Goal: Complete application form

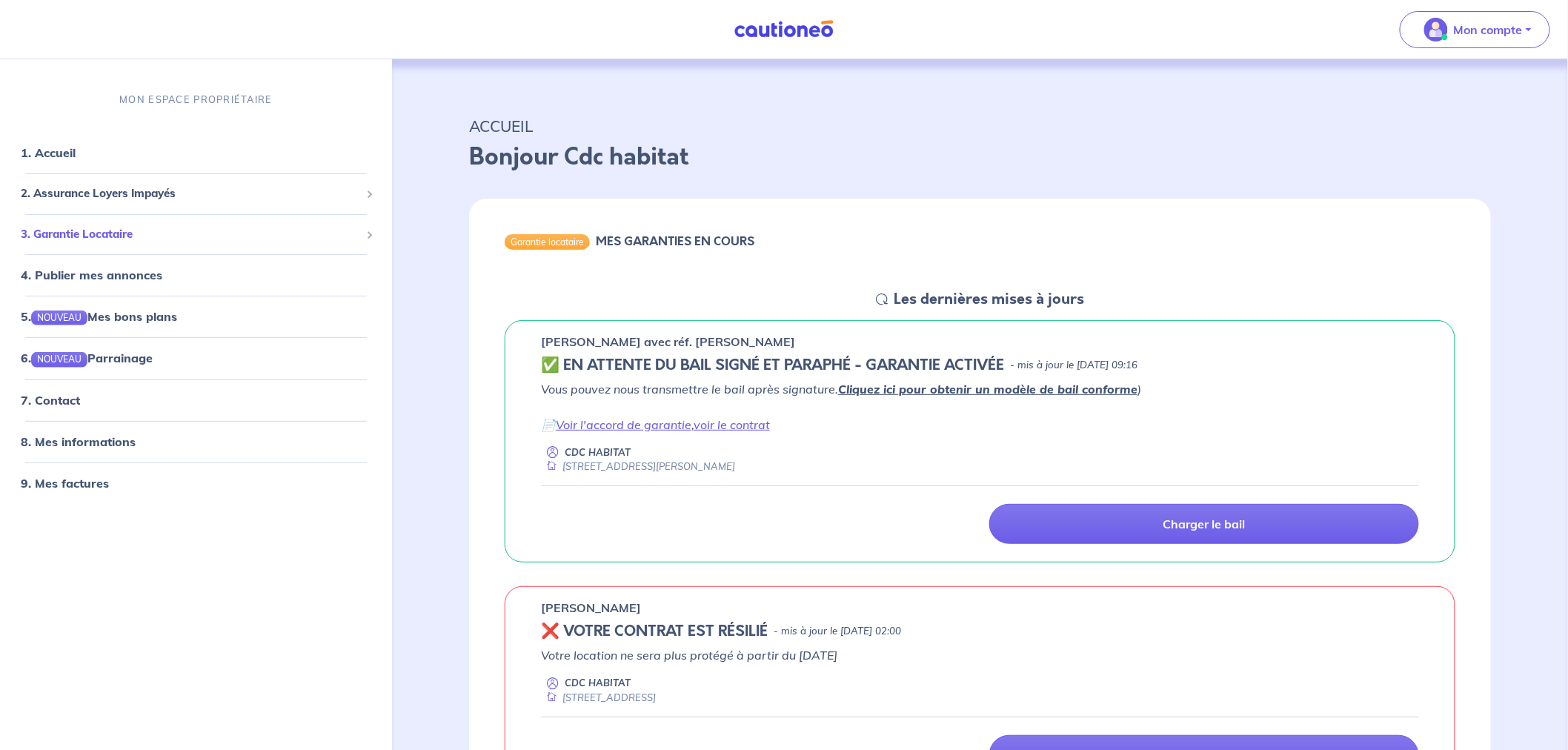
click at [100, 226] on span "3. Garantie Locataire" at bounding box center [191, 235] width 340 height 17
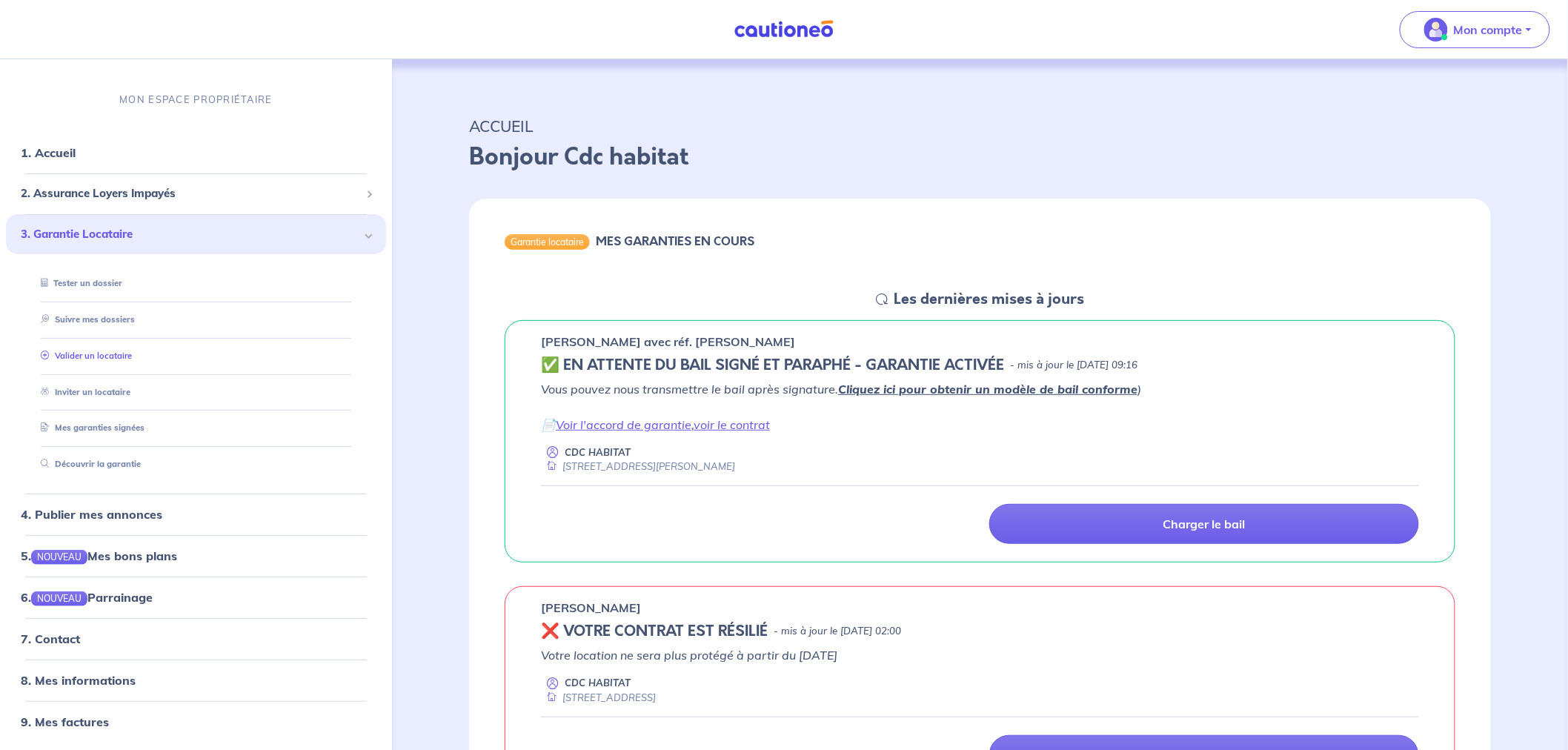
click at [107, 361] on link "Valider un locataire" at bounding box center [83, 355] width 97 height 11
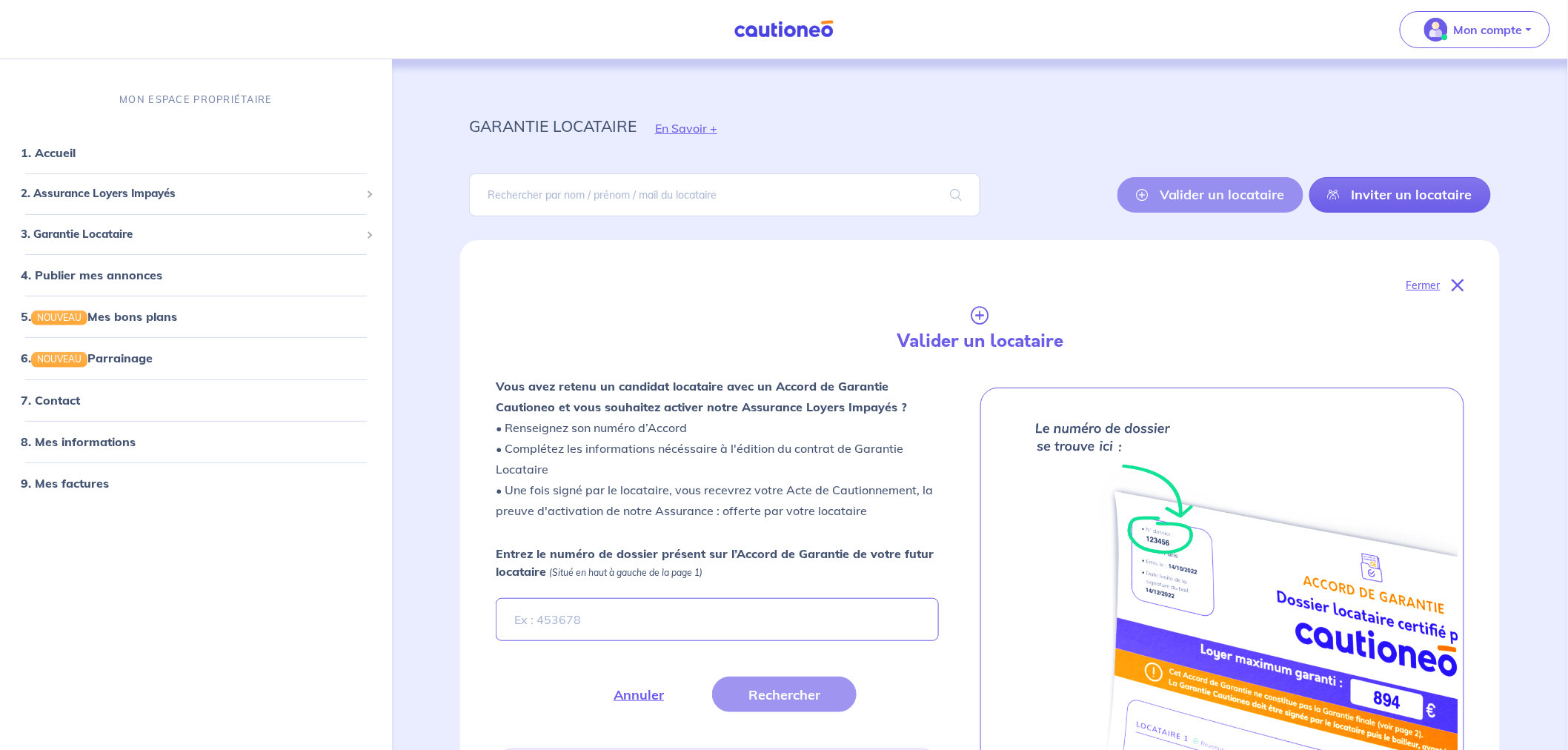
click at [660, 594] on div "Entrez le numéro de dossier présent sur l’Accord de Garantie de votre futur loc…" at bounding box center [717, 593] width 443 height 97
click at [661, 605] on input "Entrez le numéro de dossier présent sur l’Accord de Garantie de votre futur loc…" at bounding box center [717, 620] width 443 height 43
paste input "xRmuU3"
type input "xRmuU3"
click at [825, 692] on button "Rechercher" at bounding box center [784, 694] width 145 height 36
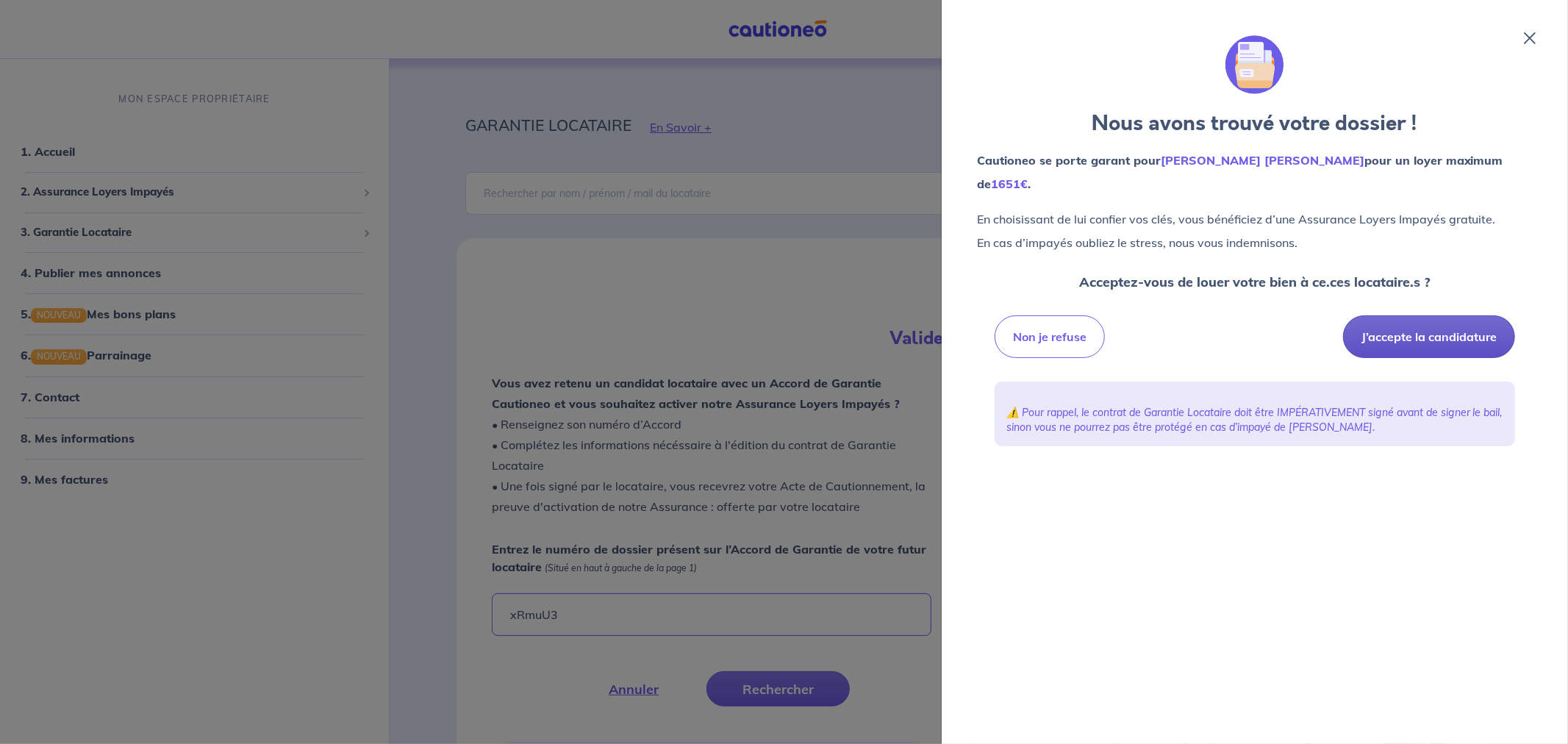
click at [1420, 315] on button "J’accepte la candidature" at bounding box center [1429, 336] width 172 height 43
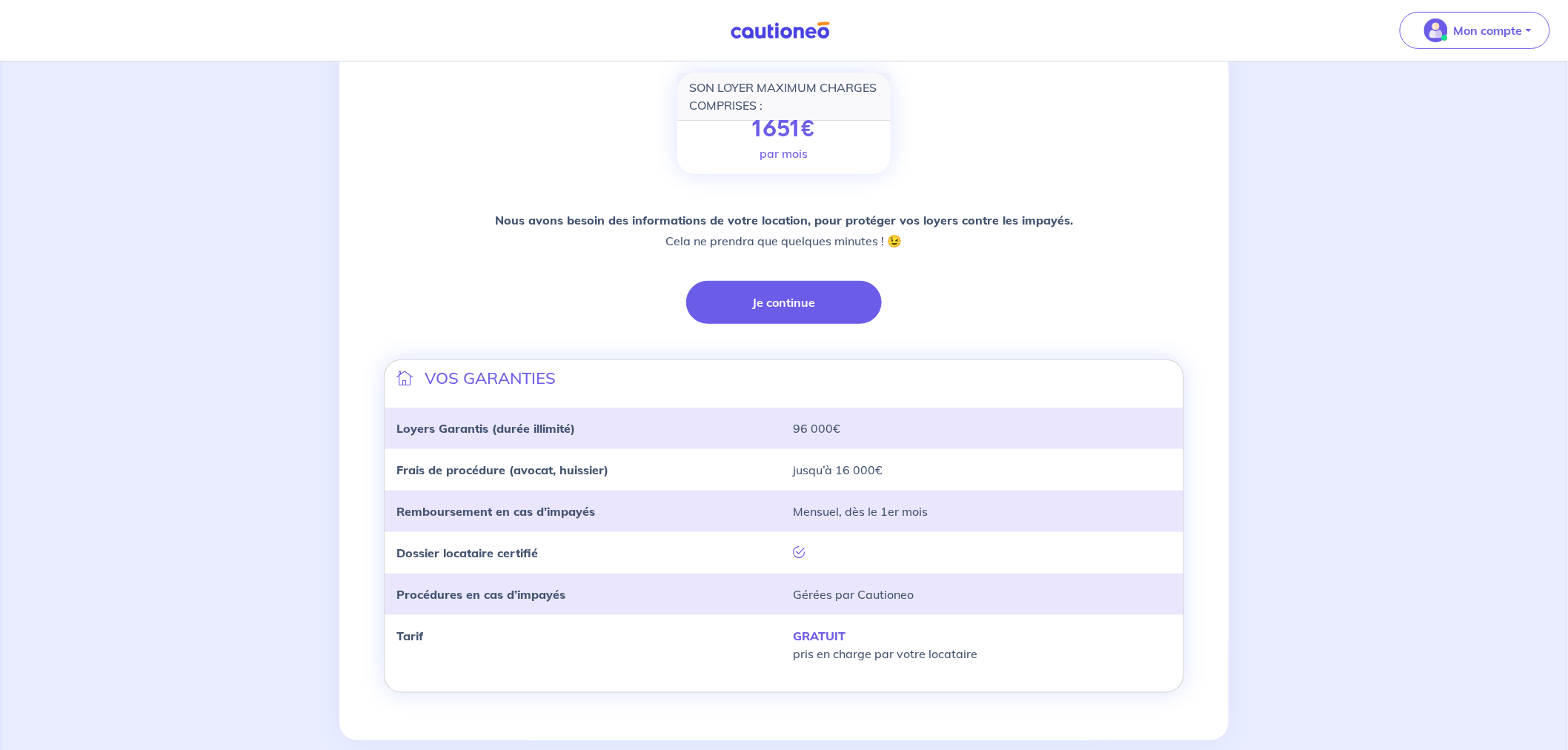
scroll to position [237, 0]
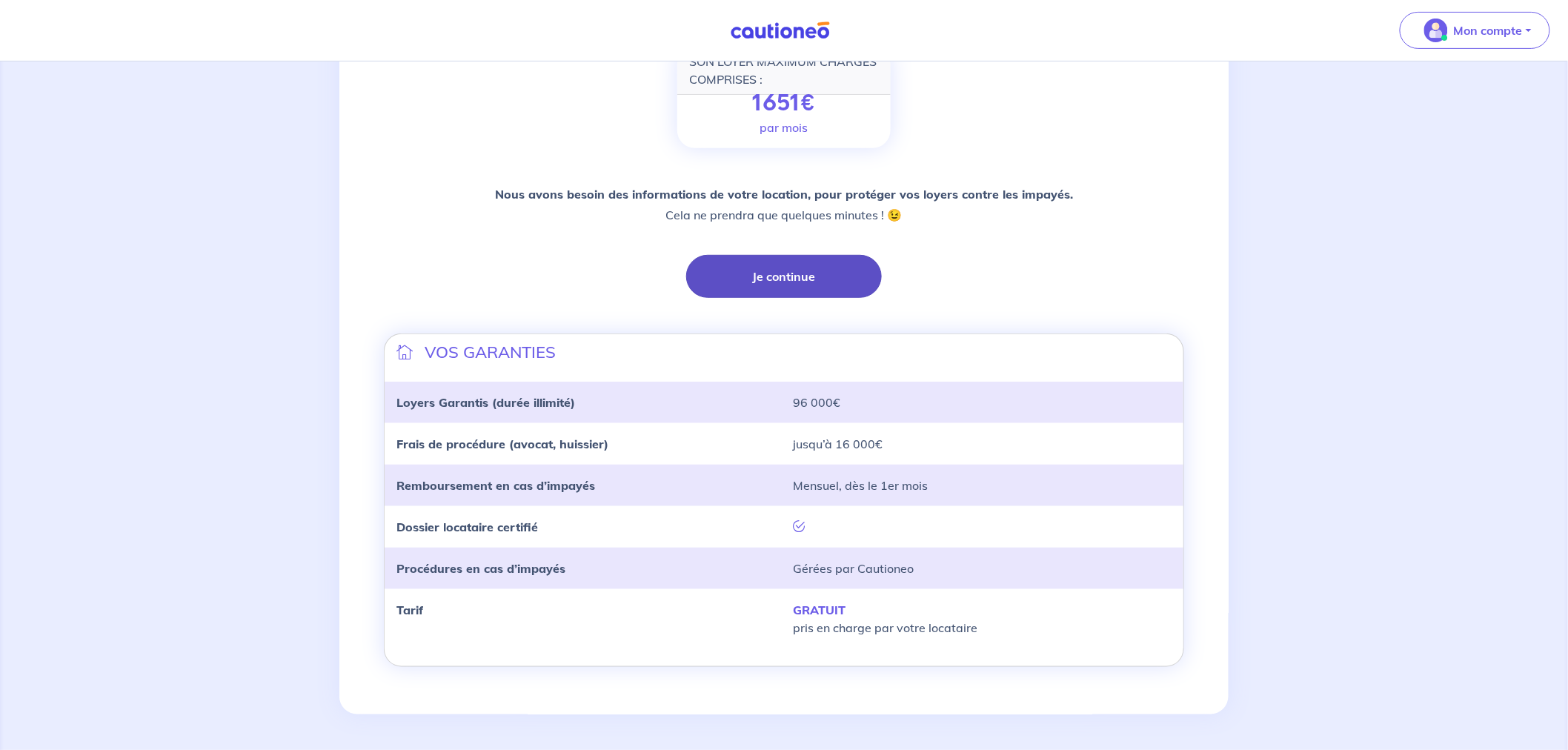
click at [815, 277] on button "Je continue" at bounding box center [784, 276] width 196 height 43
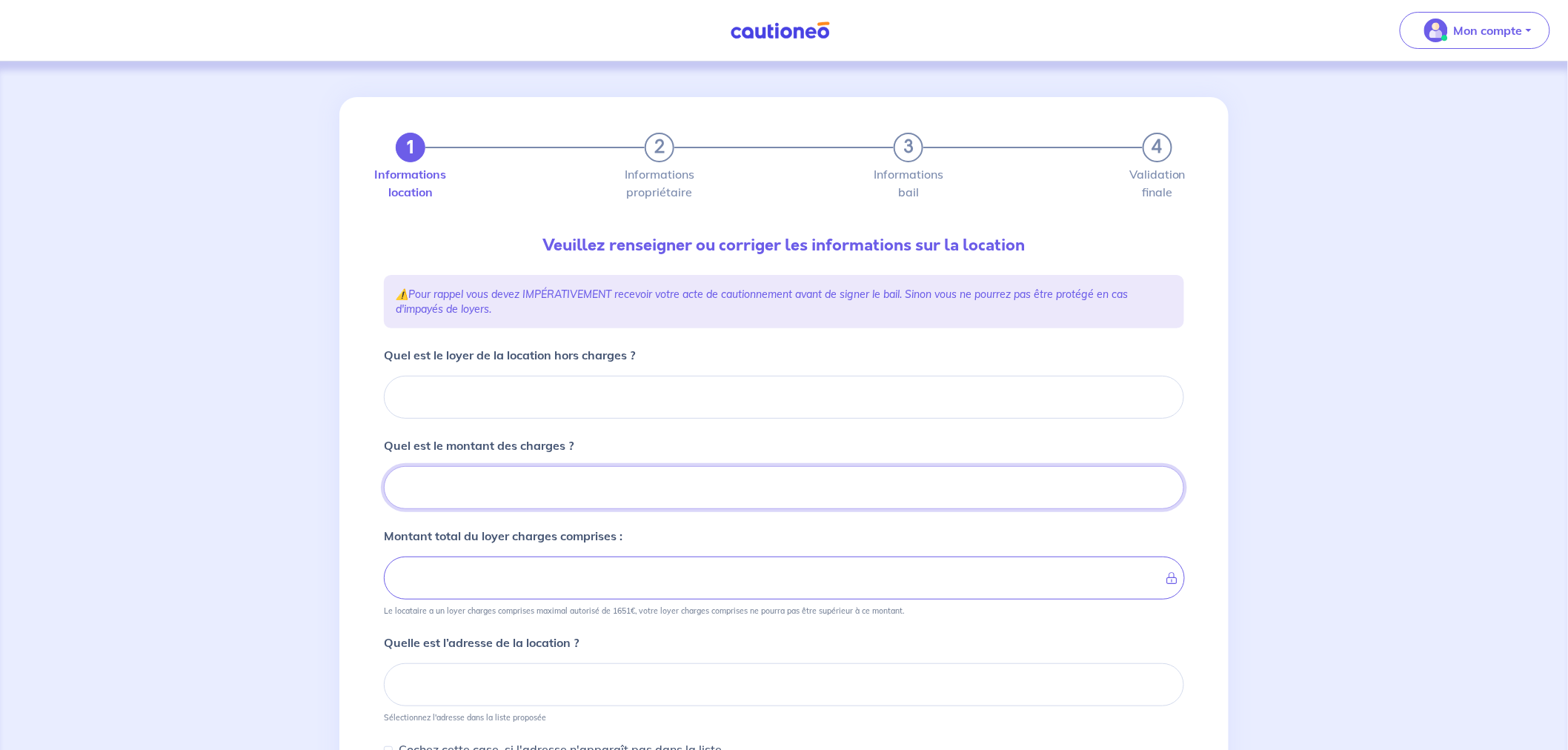
click at [588, 486] on input "Quel est le montant des charges ?" at bounding box center [784, 487] width 800 height 43
paste input "279.35"
type input "279.35"
click at [504, 410] on input "Quel est le loyer de la location hors charges ?" at bounding box center [784, 397] width 800 height 43
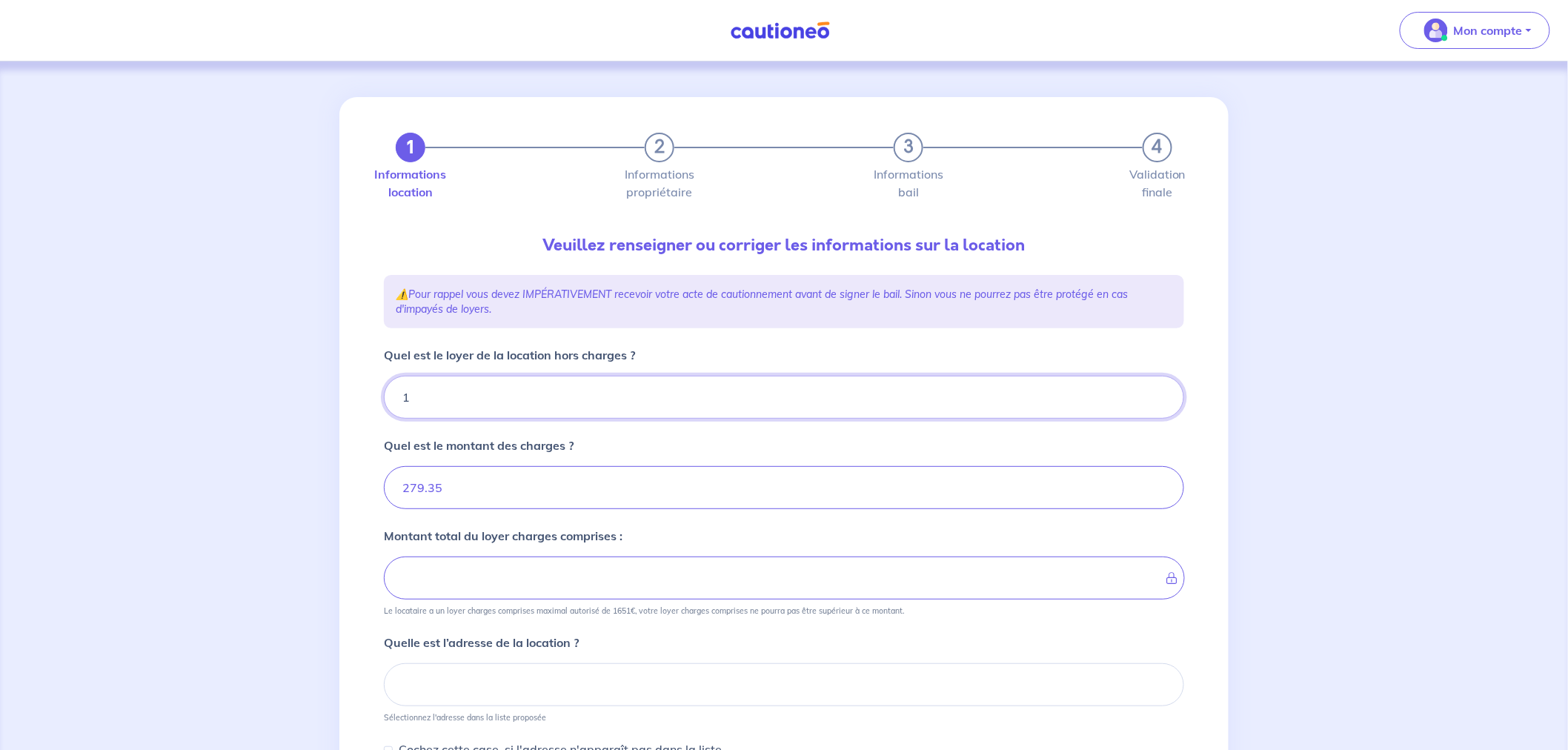
type input "12"
type input "280.35"
type input "126"
type input "291.35"
type input "1268"
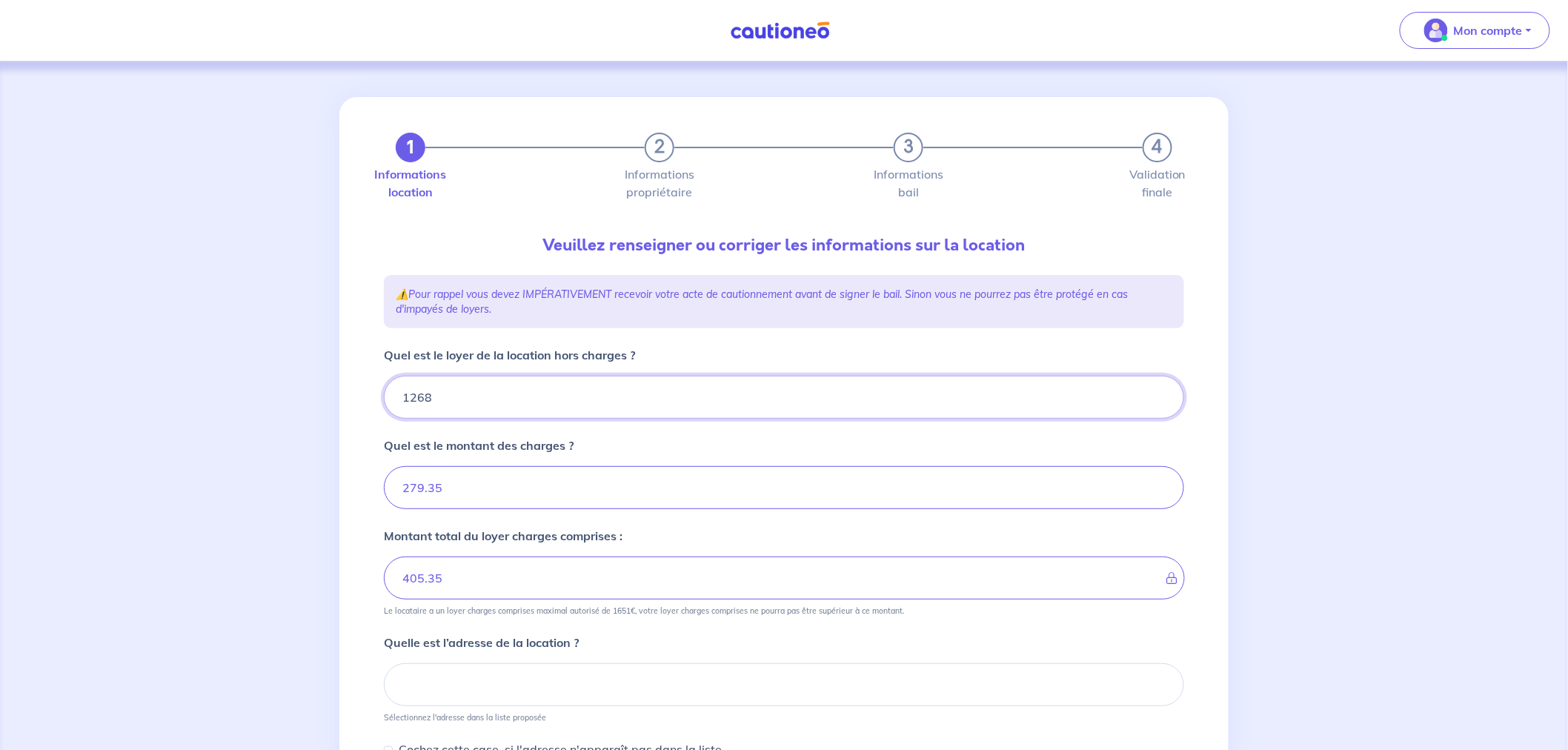
type input "1547.35"
type input "1268.45"
type input "1547.8"
type input "1268.45"
click at [327, 435] on div "1 2 3 4 Informations location Informations propriétaire Informations bail Valid…" at bounding box center [784, 536] width 1568 height 949
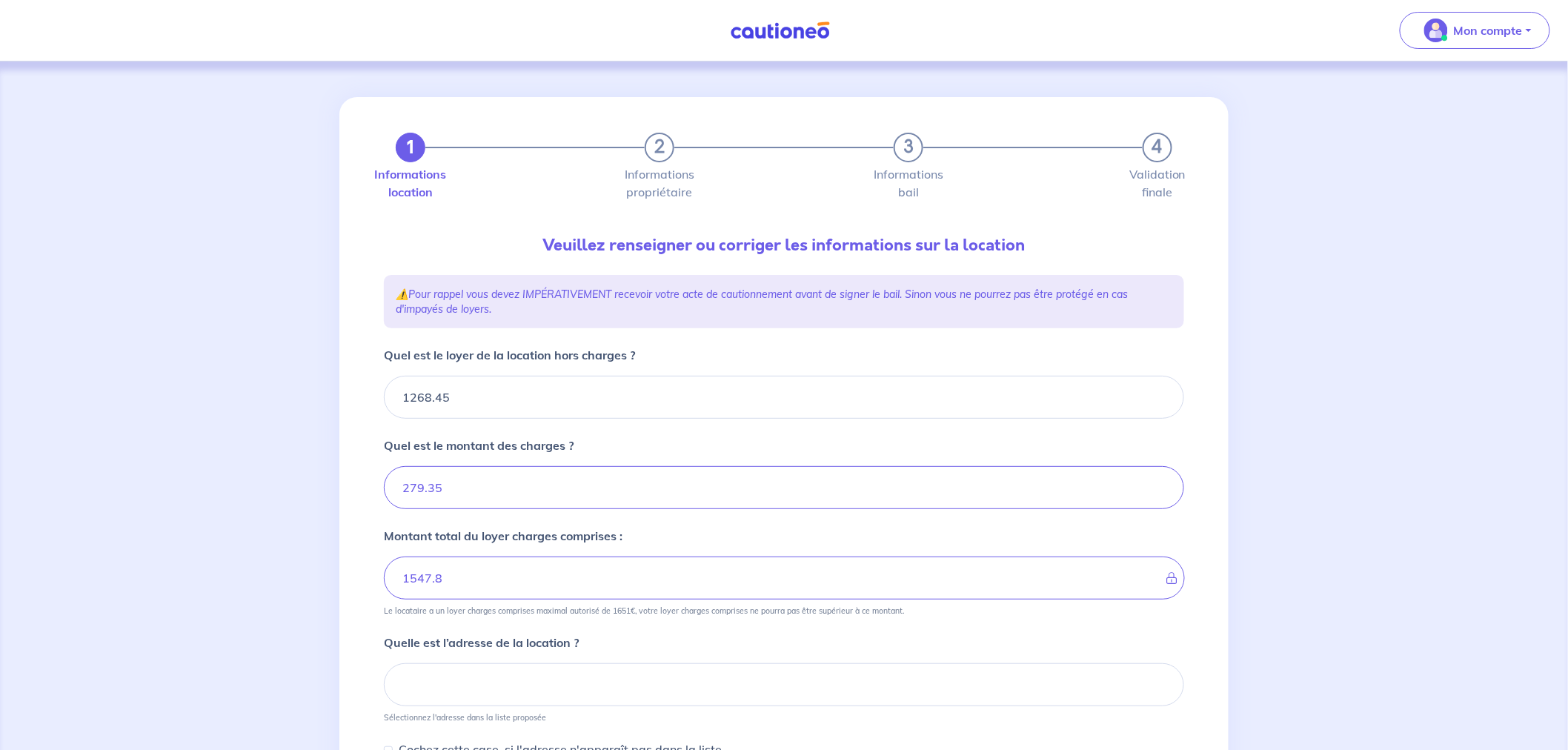
scroll to position [261, 0]
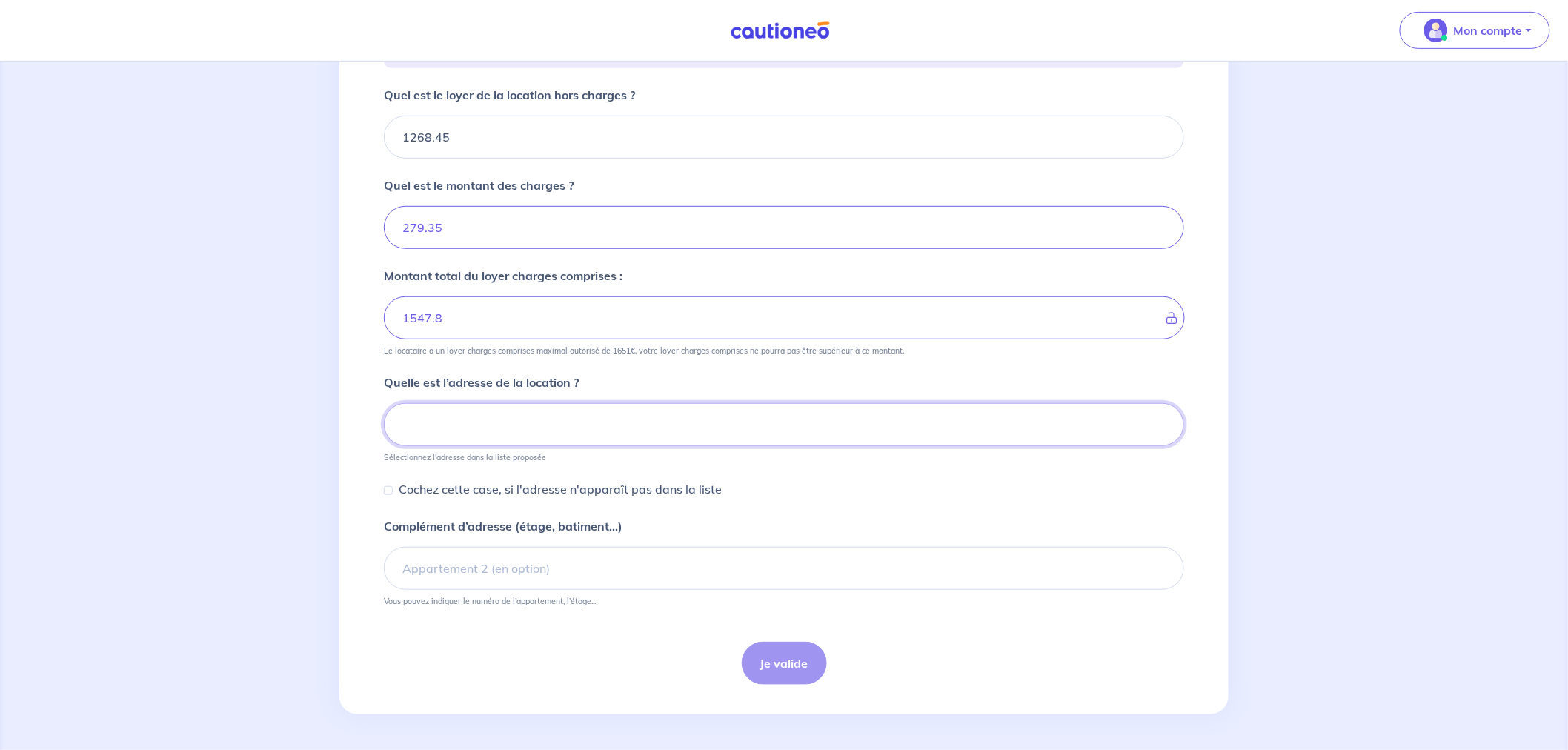
click at [502, 427] on input at bounding box center [784, 425] width 800 height 43
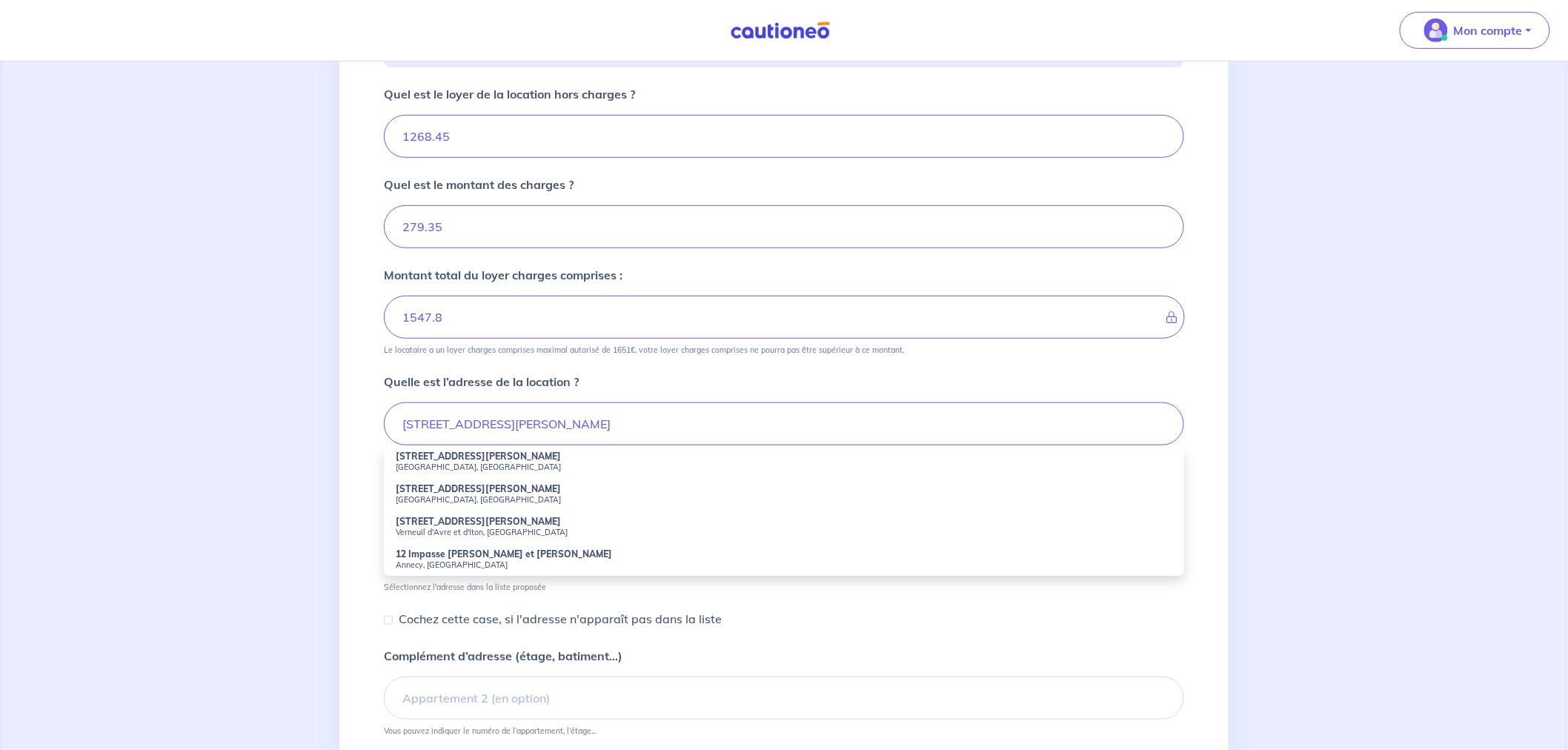
click at [455, 462] on small "[GEOGRAPHIC_DATA], [GEOGRAPHIC_DATA]" at bounding box center [784, 466] width 777 height 11
type input "[STREET_ADDRESS][PERSON_NAME]"
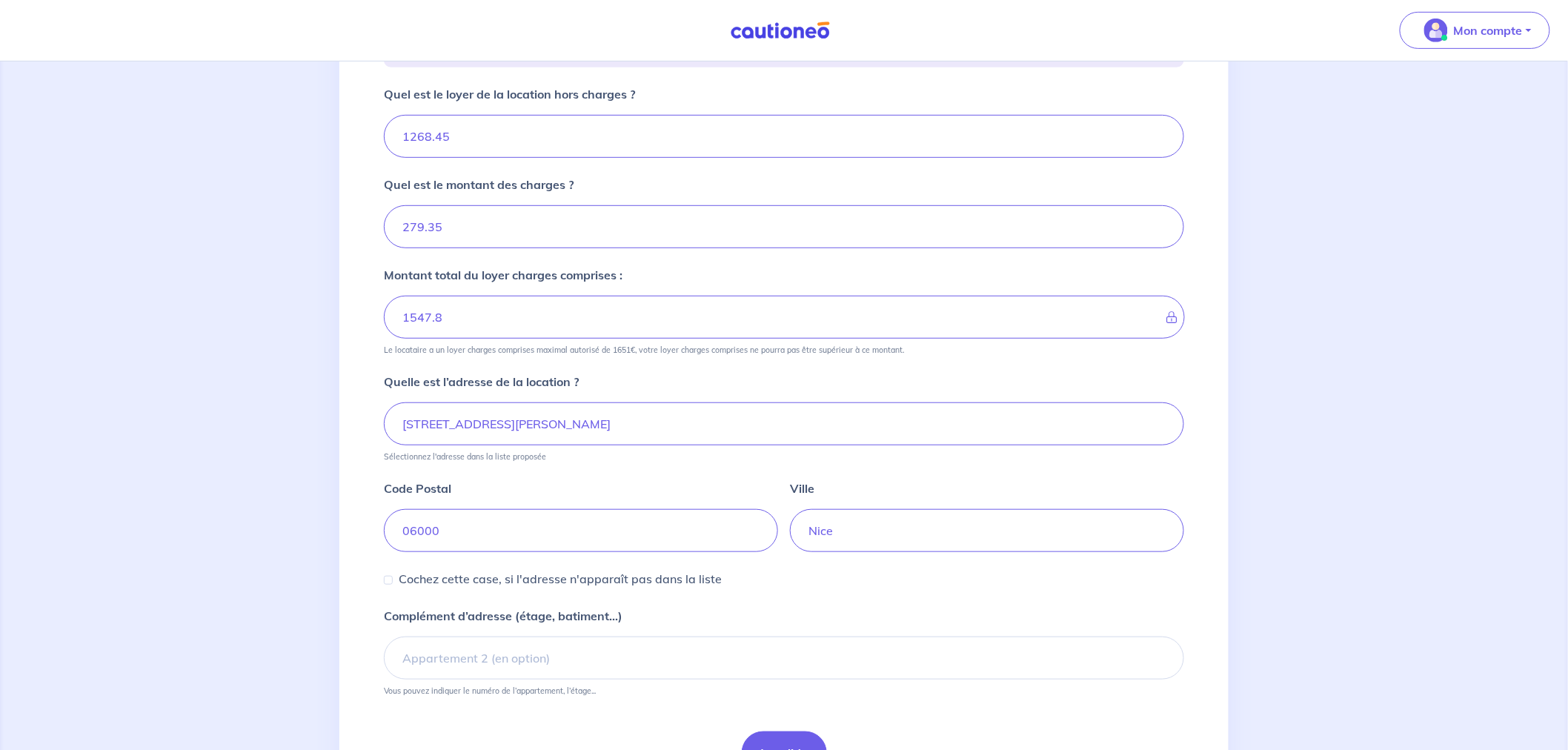
scroll to position [344, 0]
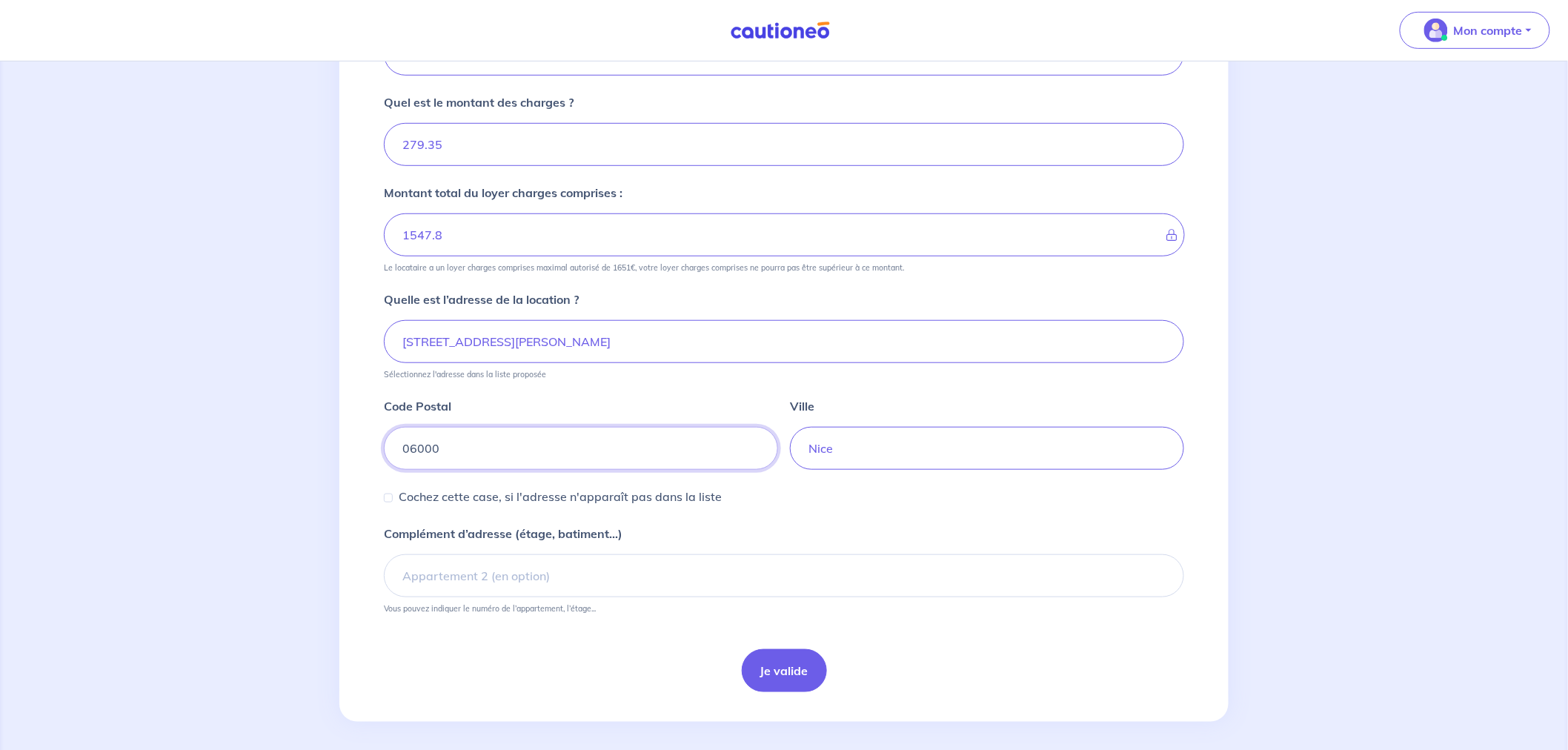
click at [418, 455] on input "06000" at bounding box center [581, 448] width 395 height 43
type input "06200"
click at [812, 676] on button "Je valide" at bounding box center [784, 671] width 85 height 43
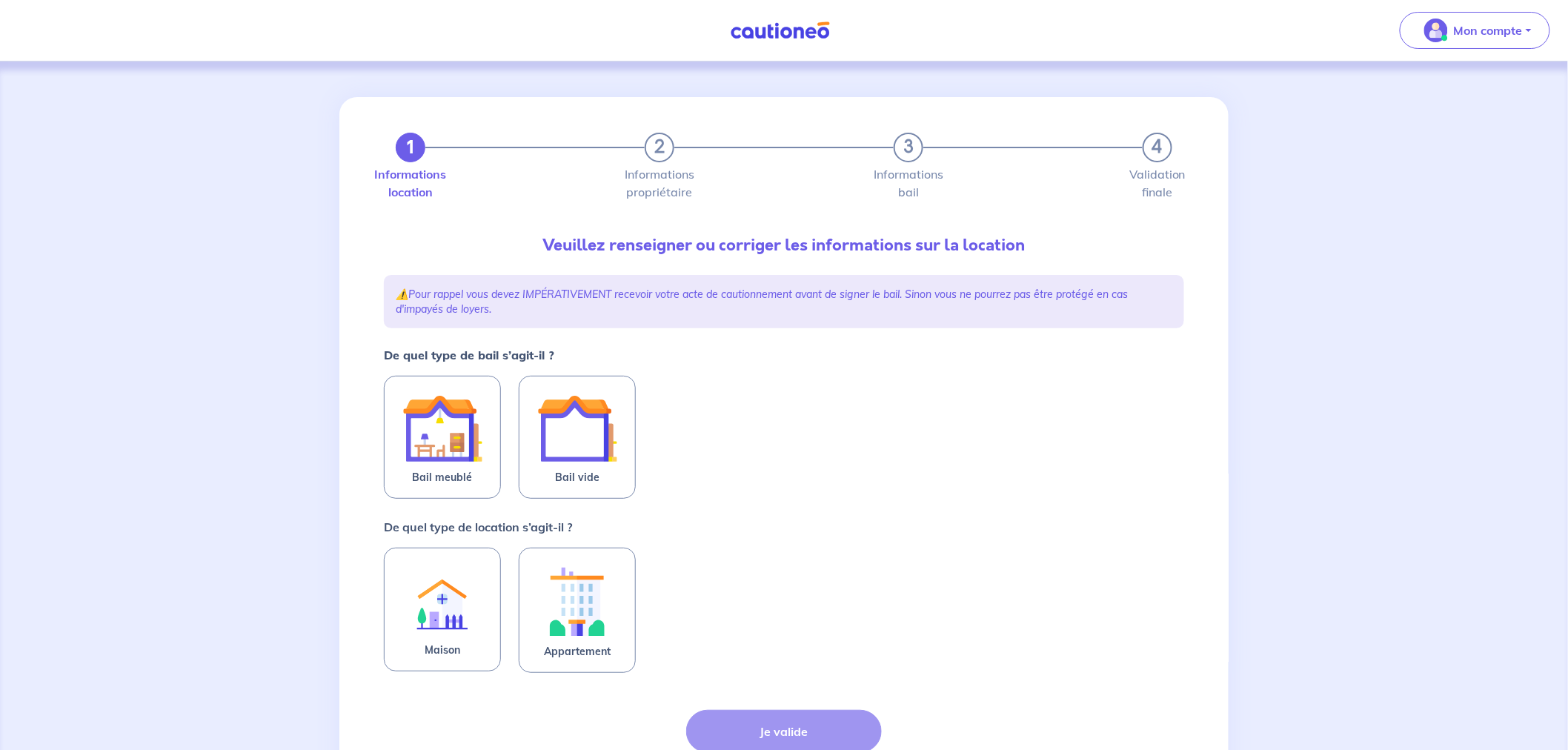
drag, startPoint x: 597, startPoint y: 448, endPoint x: 600, endPoint y: 522, distance: 74.1
click at [597, 449] on img at bounding box center [577, 428] width 80 height 80
click at [0, 0] on input "Bail vide" at bounding box center [0, 0] width 0 height 0
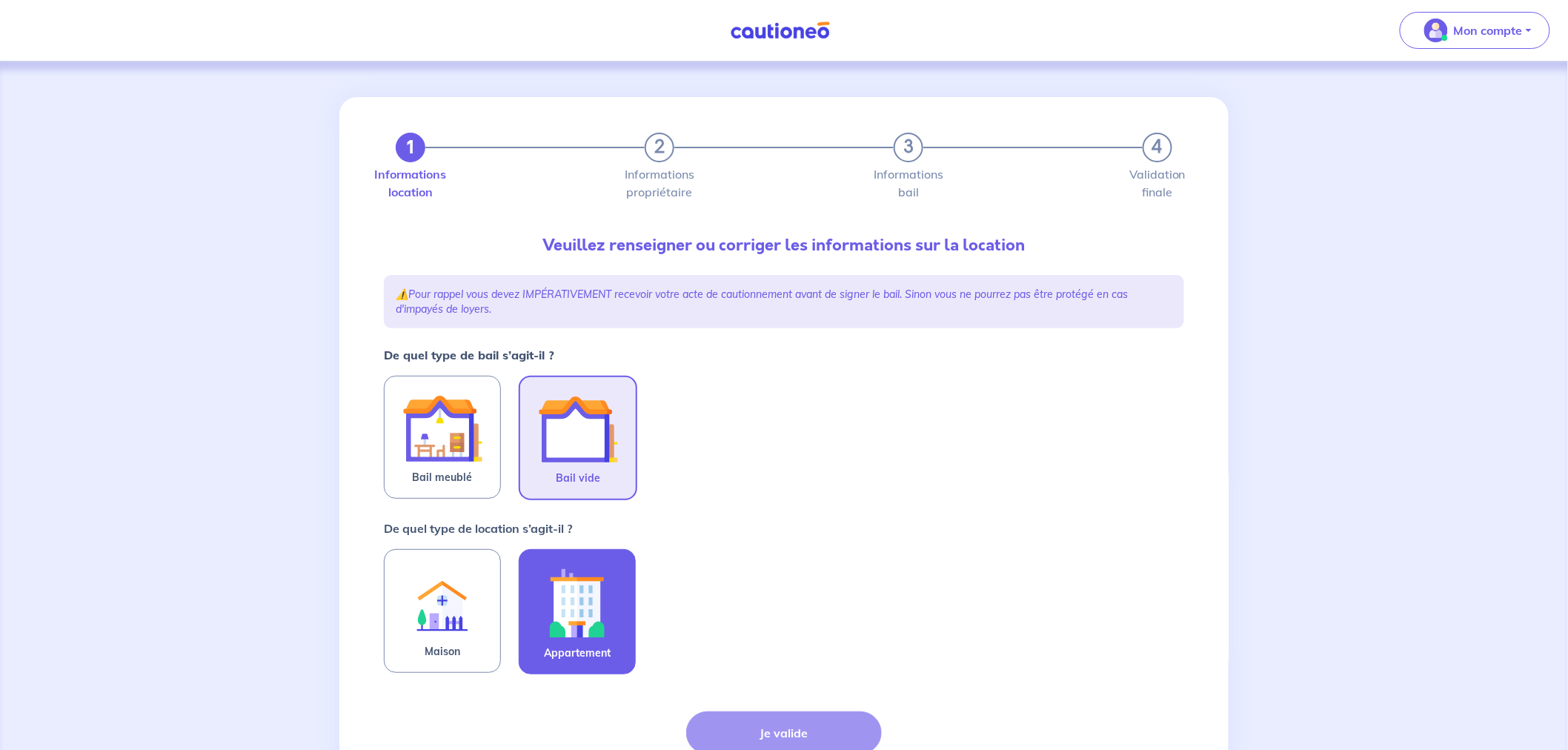
click at [592, 596] on img at bounding box center [577, 602] width 80 height 82
click at [0, 0] on input "Appartement" at bounding box center [0, 0] width 0 height 0
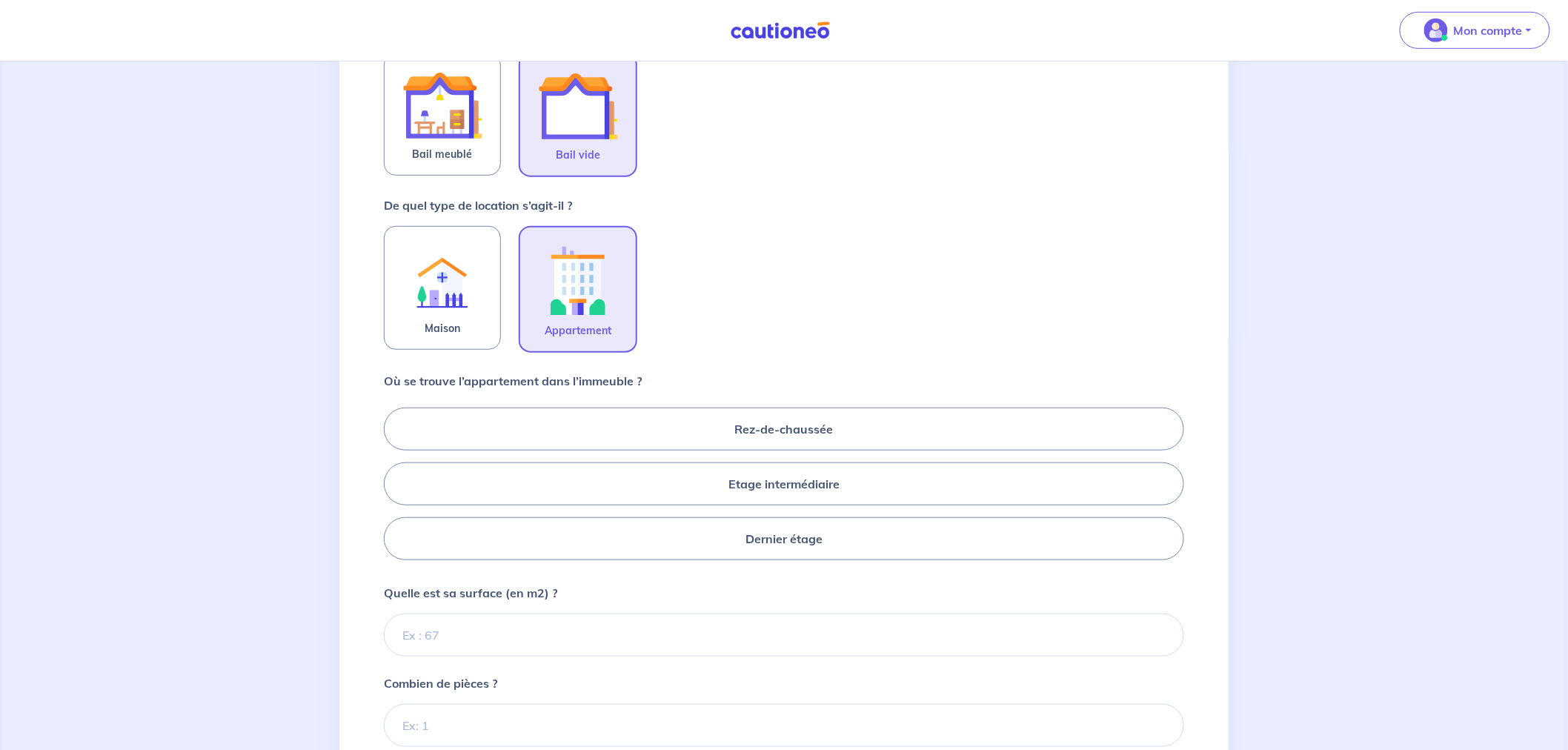
scroll to position [329, 0]
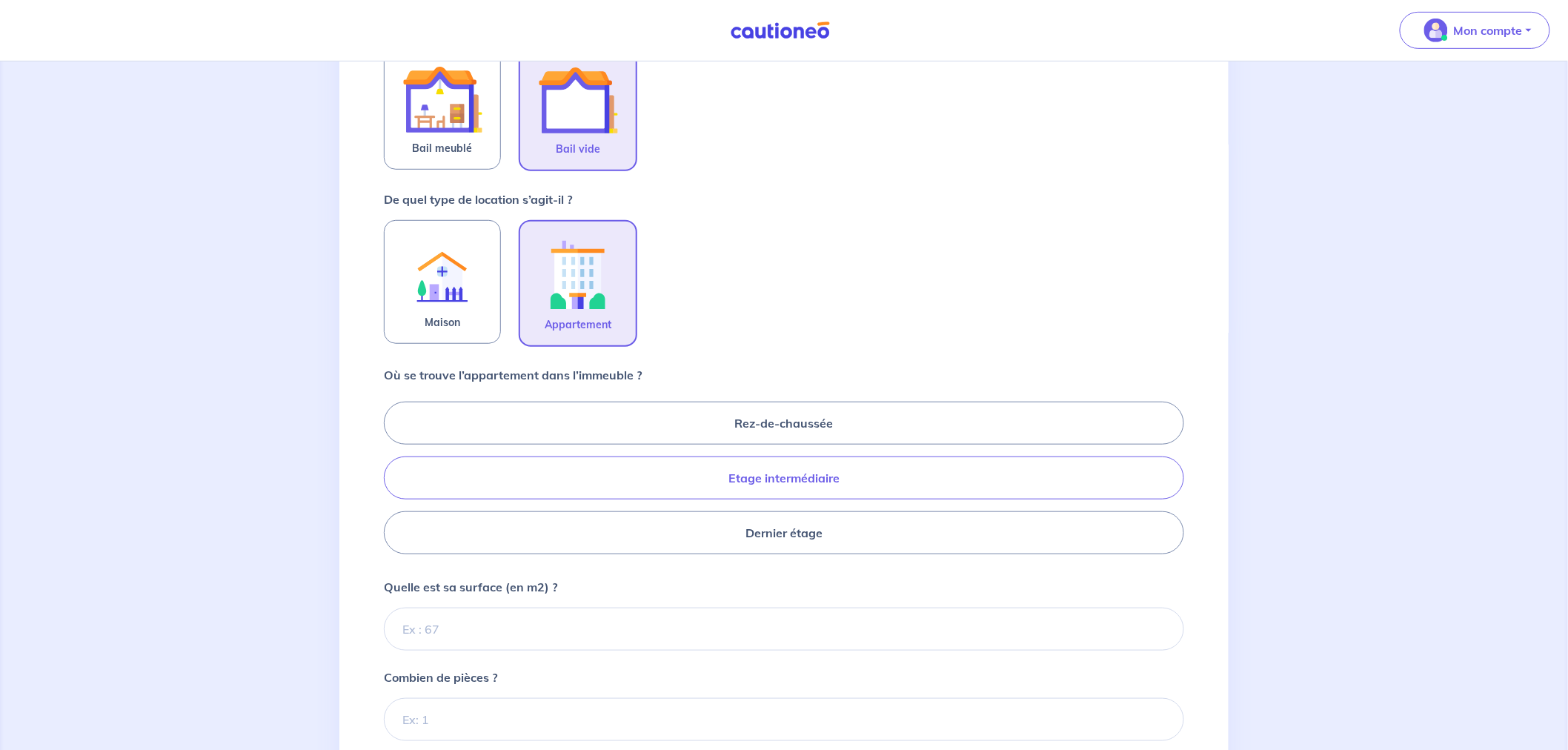
click at [710, 476] on label "Etage intermédiaire" at bounding box center [784, 478] width 800 height 43
click at [394, 476] on input "Etage intermédiaire" at bounding box center [389, 478] width 10 height 10
radio input "true"
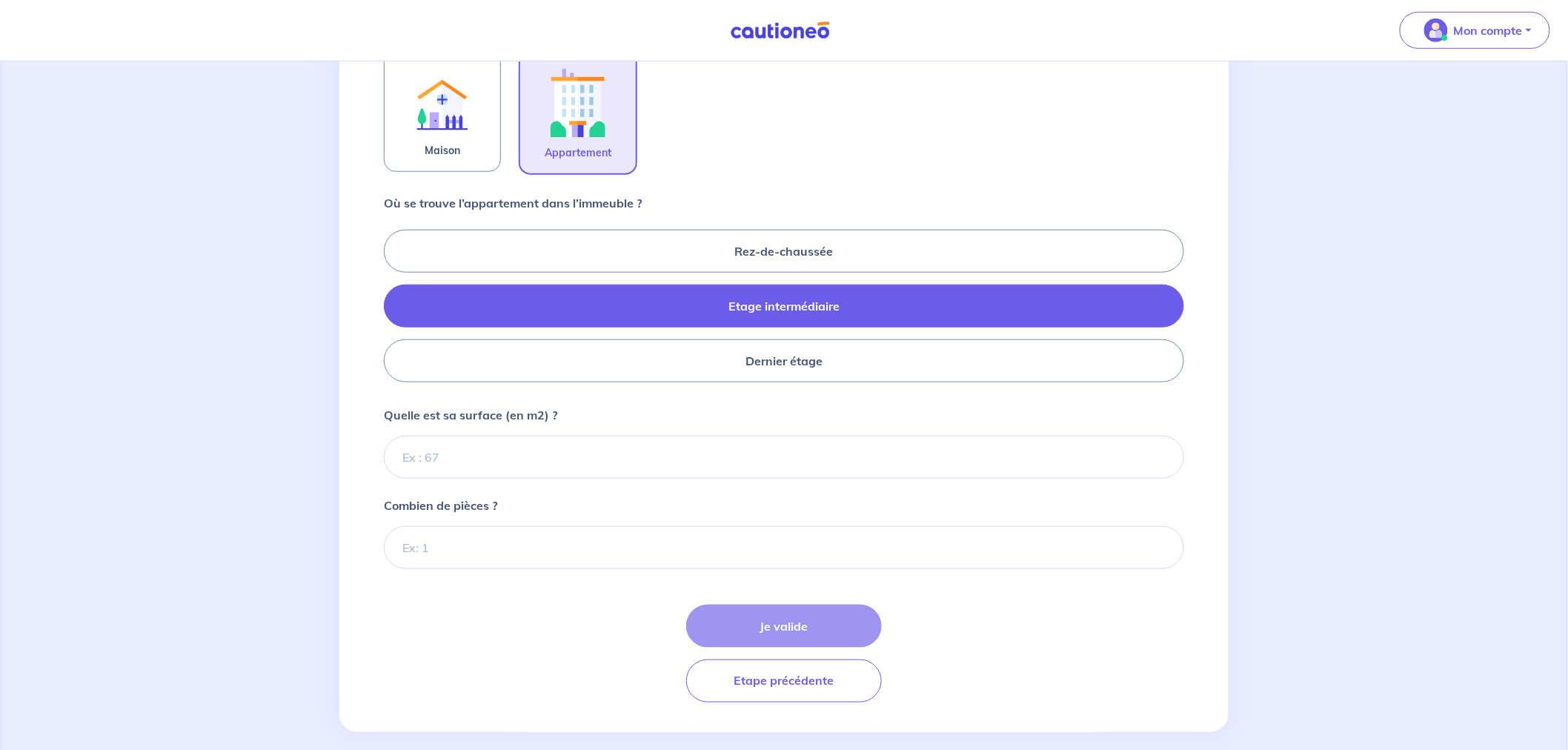
scroll to position [515, 0]
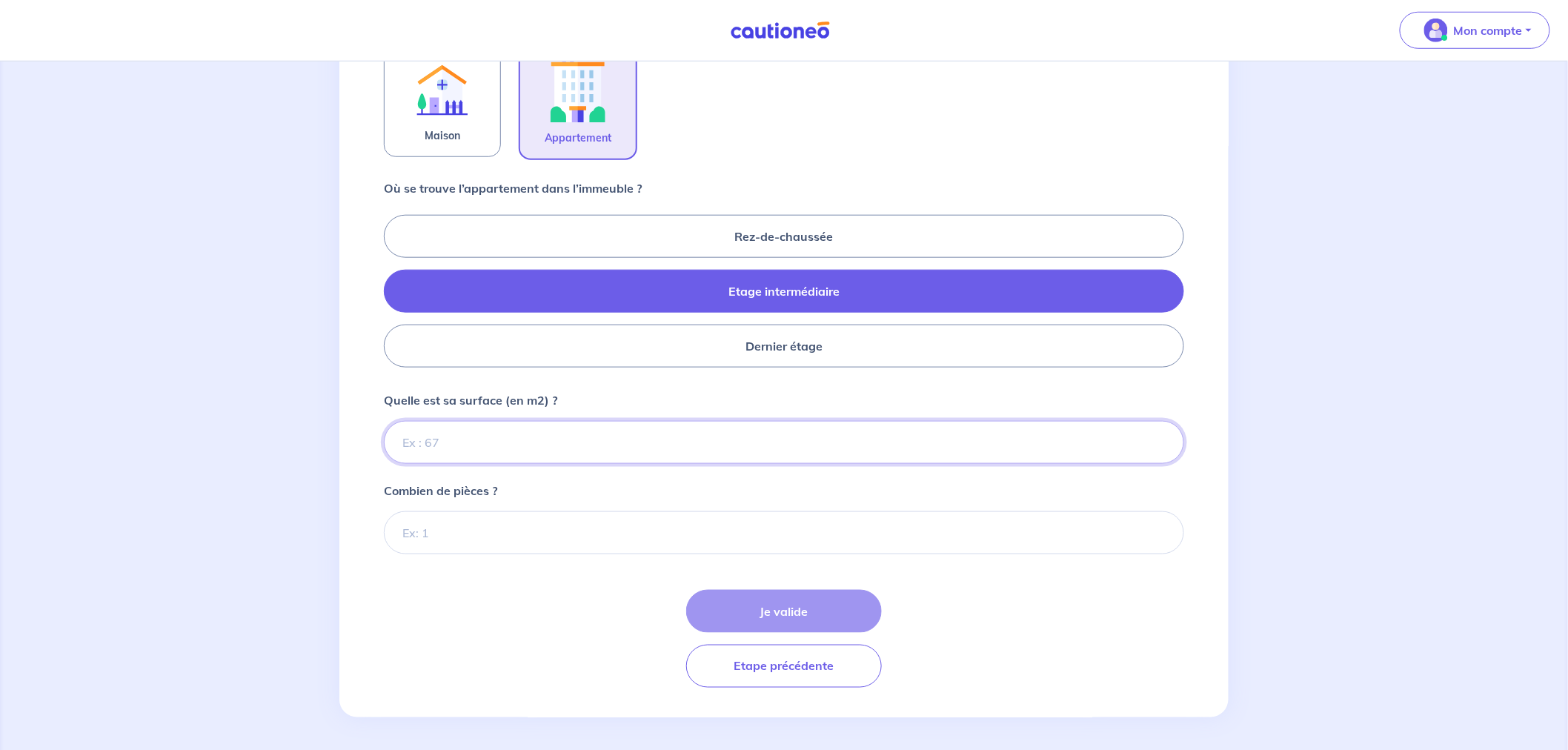
click at [498, 436] on input "Quelle est sa surface (en m2) ?" at bounding box center [784, 442] width 800 height 43
type input "83"
click at [459, 524] on input "Combien de pièces ?" at bounding box center [784, 533] width 800 height 43
type input "4"
click at [795, 613] on button "Je valide" at bounding box center [784, 611] width 196 height 43
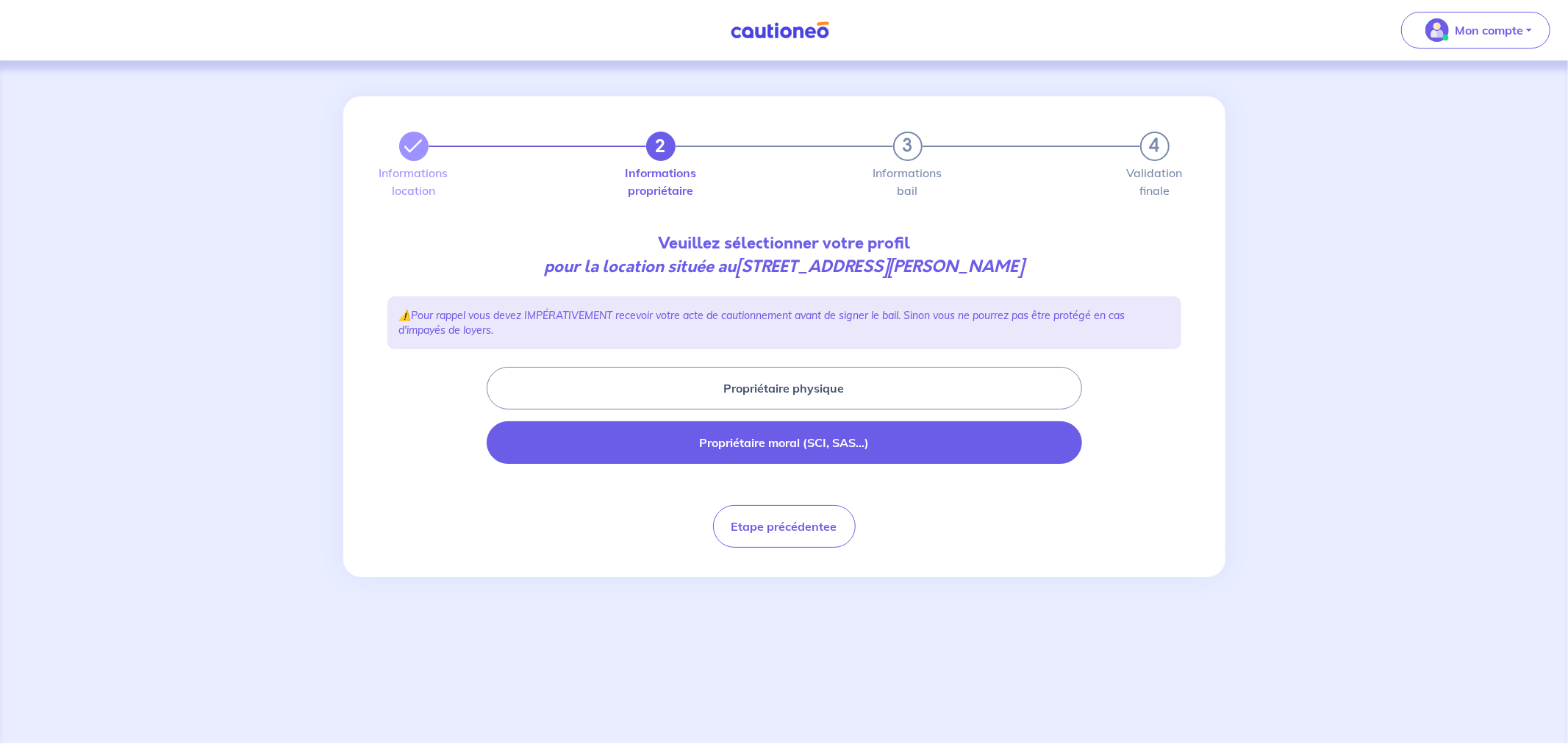
click at [822, 450] on button "Propriétaire moral (SCI, SAS...)" at bounding box center [784, 442] width 595 height 43
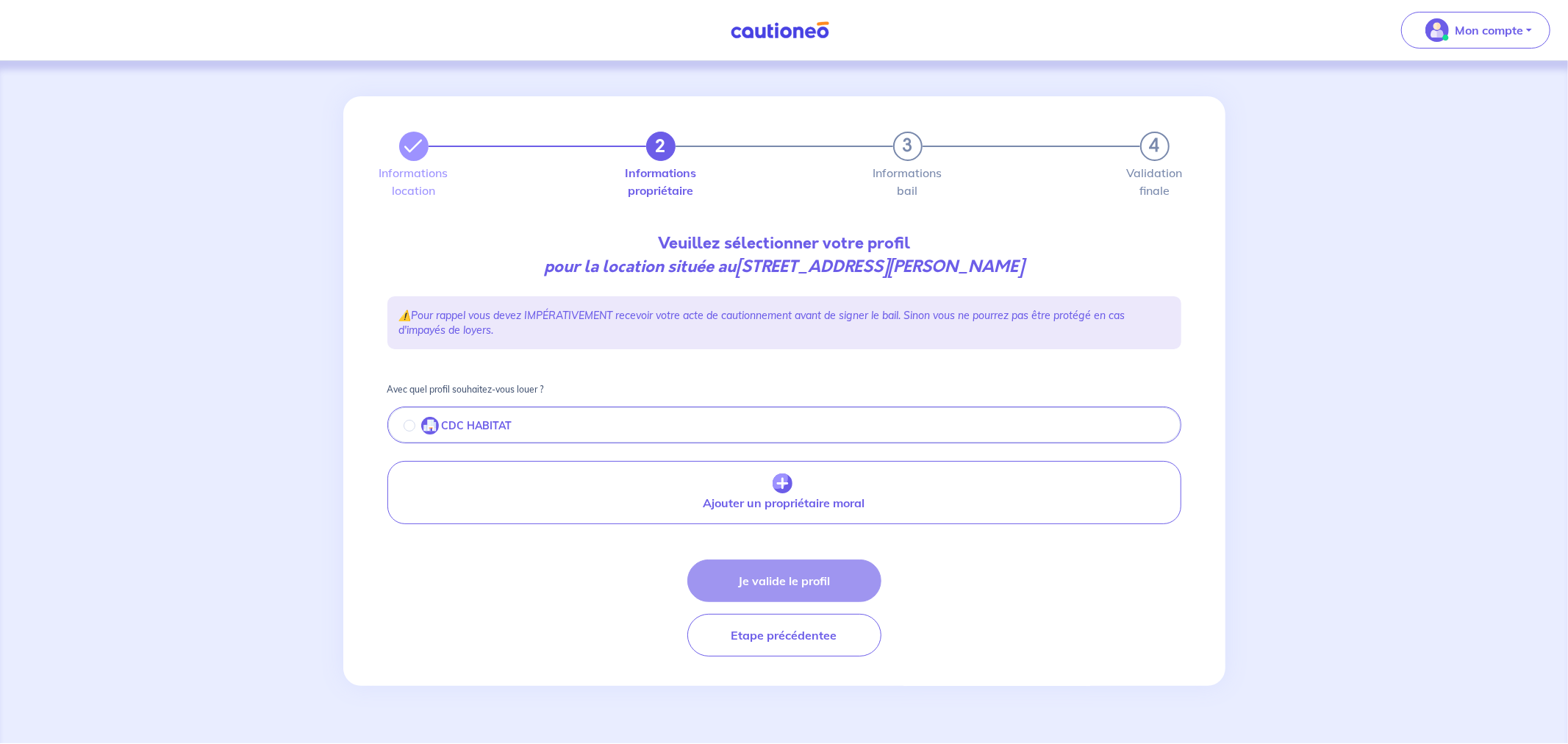
click at [464, 413] on button "CDC HABITAT" at bounding box center [784, 426] width 791 height 31
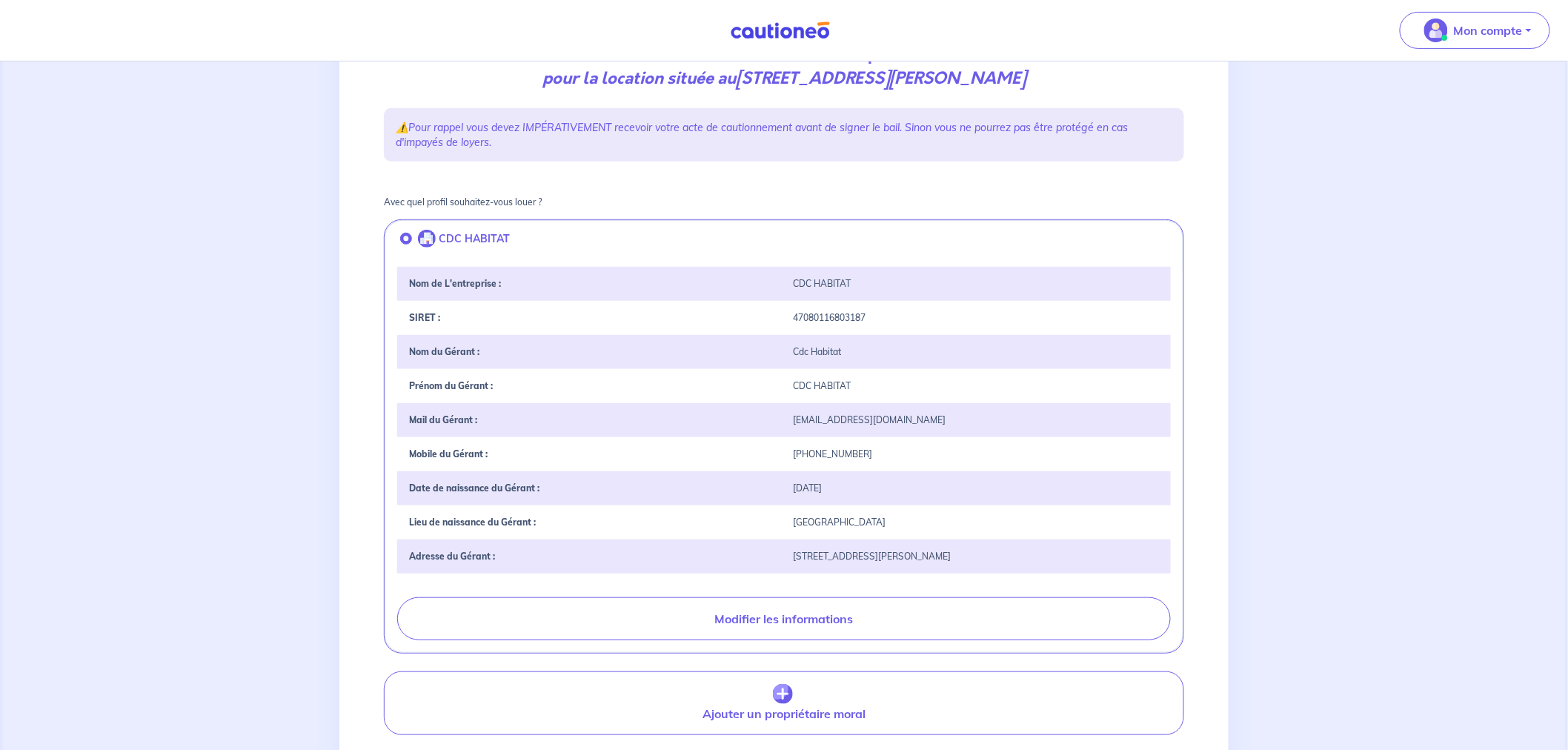
scroll to position [375, 0]
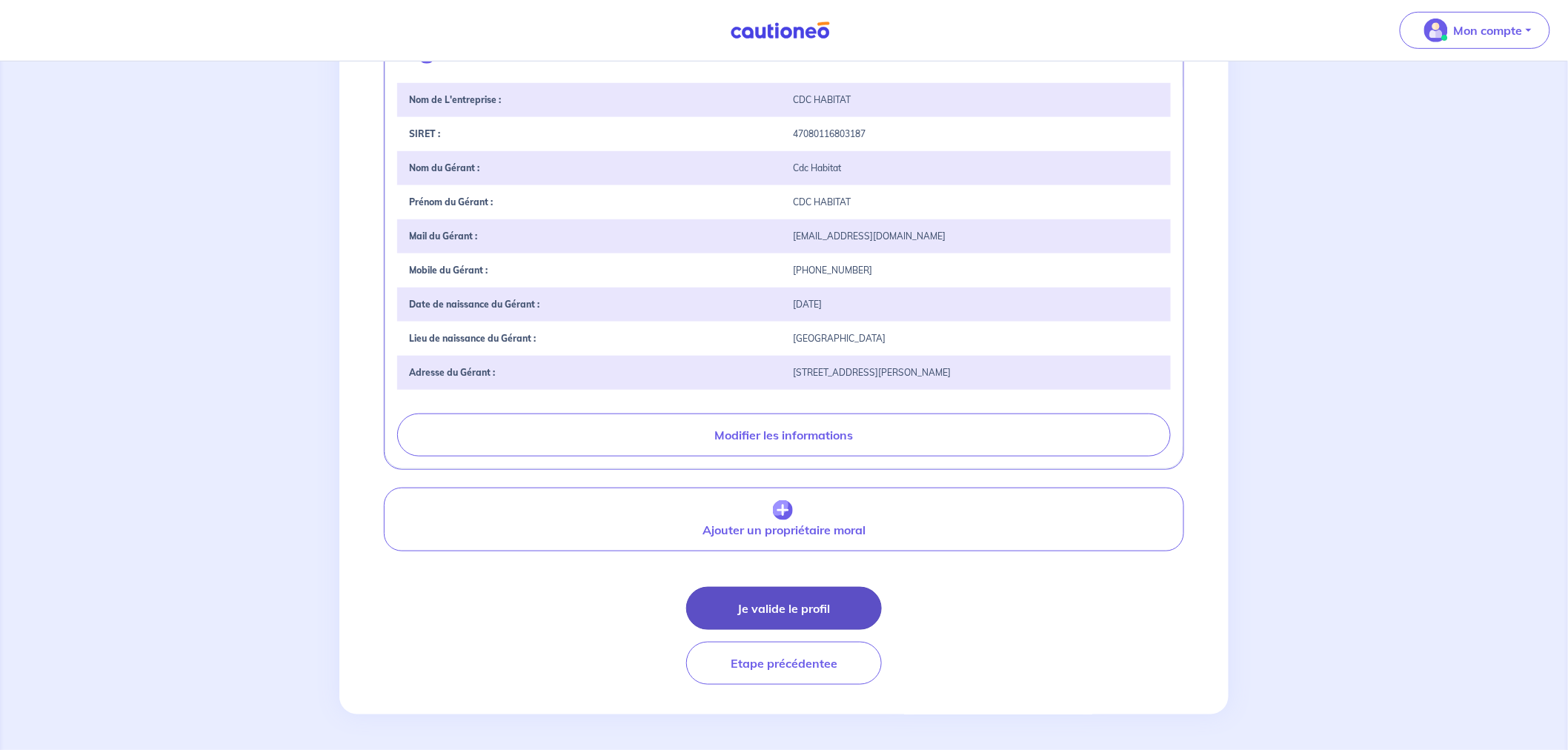
click at [808, 601] on button "Je valide le profil" at bounding box center [784, 608] width 196 height 43
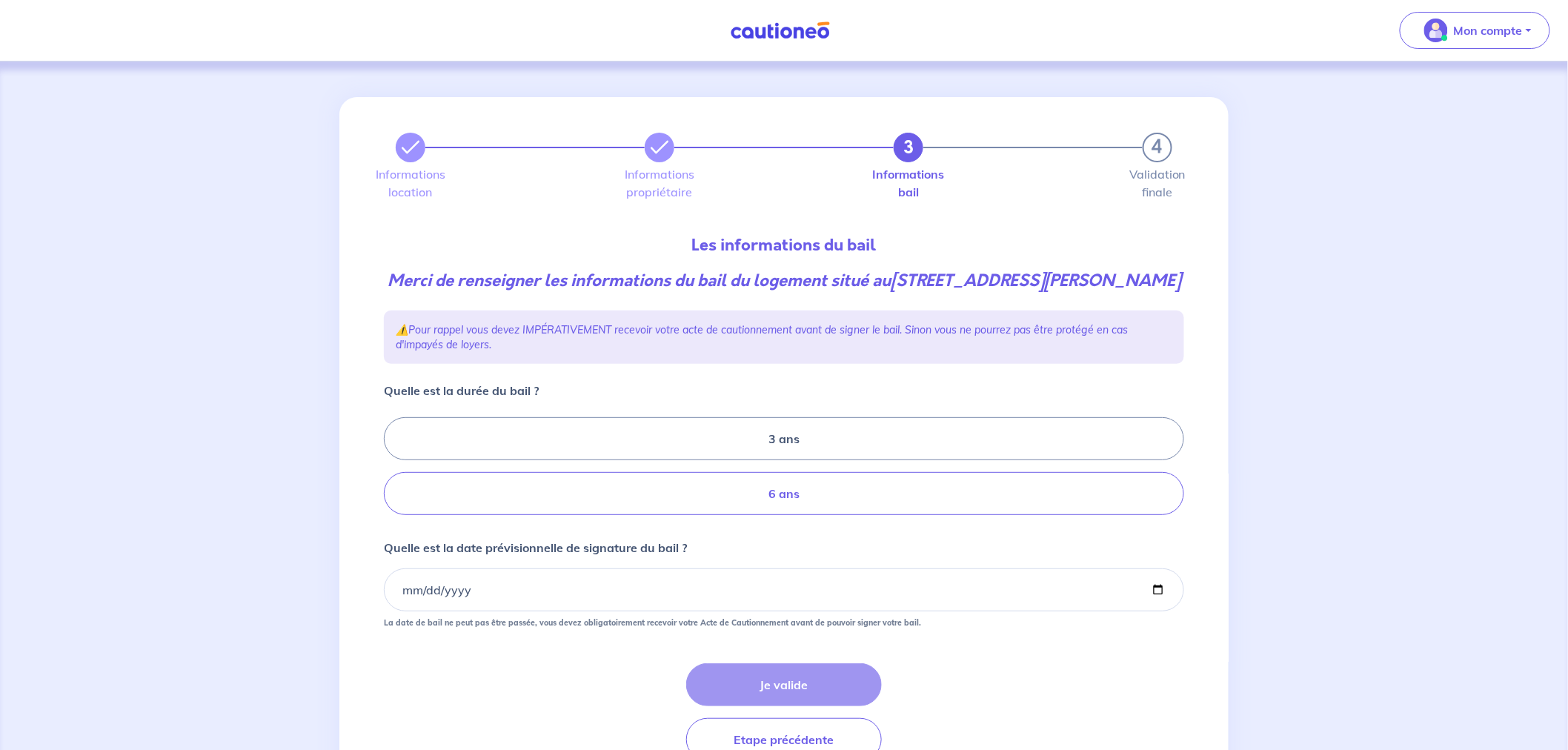
click at [796, 497] on label "6 ans" at bounding box center [784, 493] width 800 height 43
click at [394, 471] on input "6 ans" at bounding box center [389, 466] width 10 height 10
radio input "true"
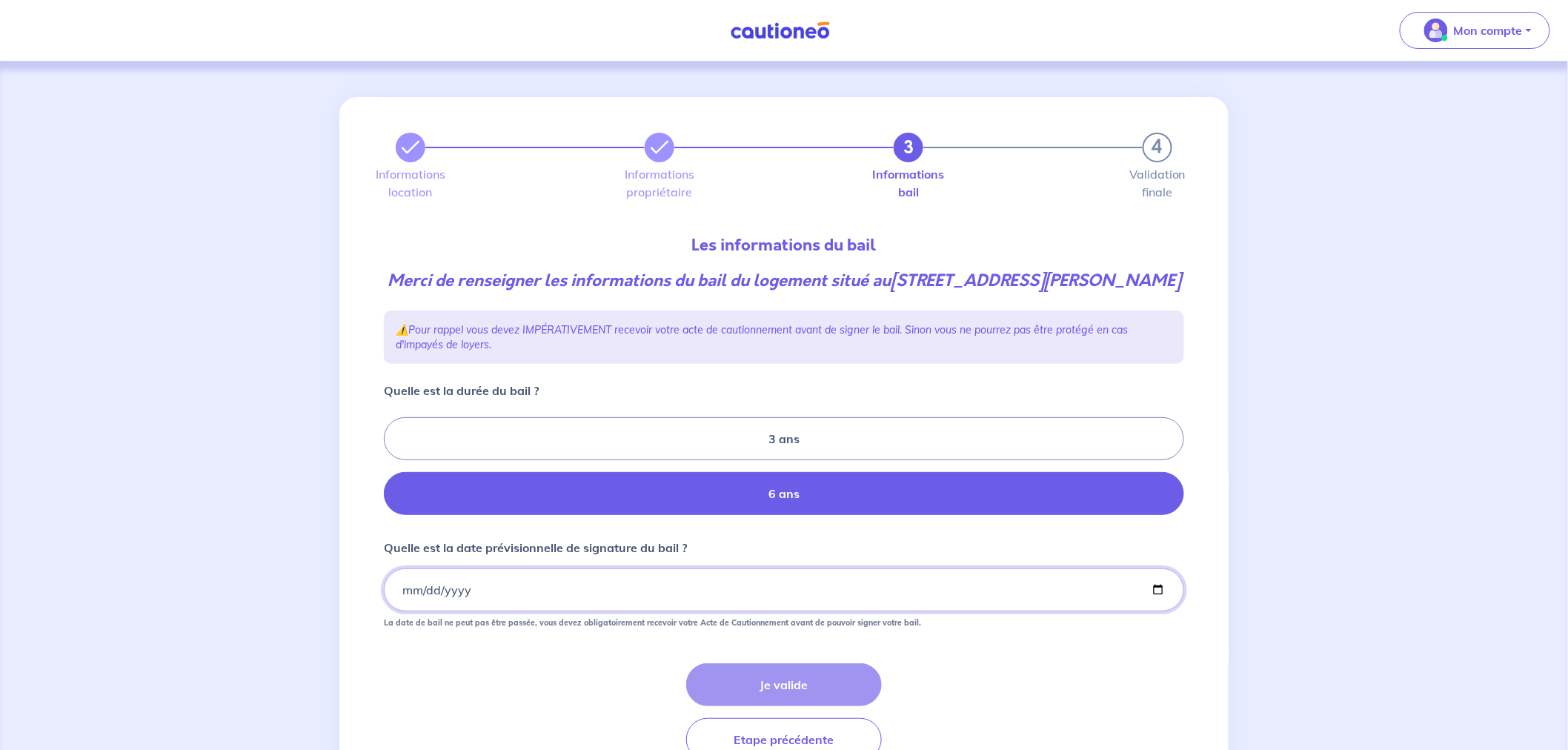
click at [613, 602] on input "Quelle est la date prévisionnelle de signature du bail ?" at bounding box center [784, 590] width 800 height 43
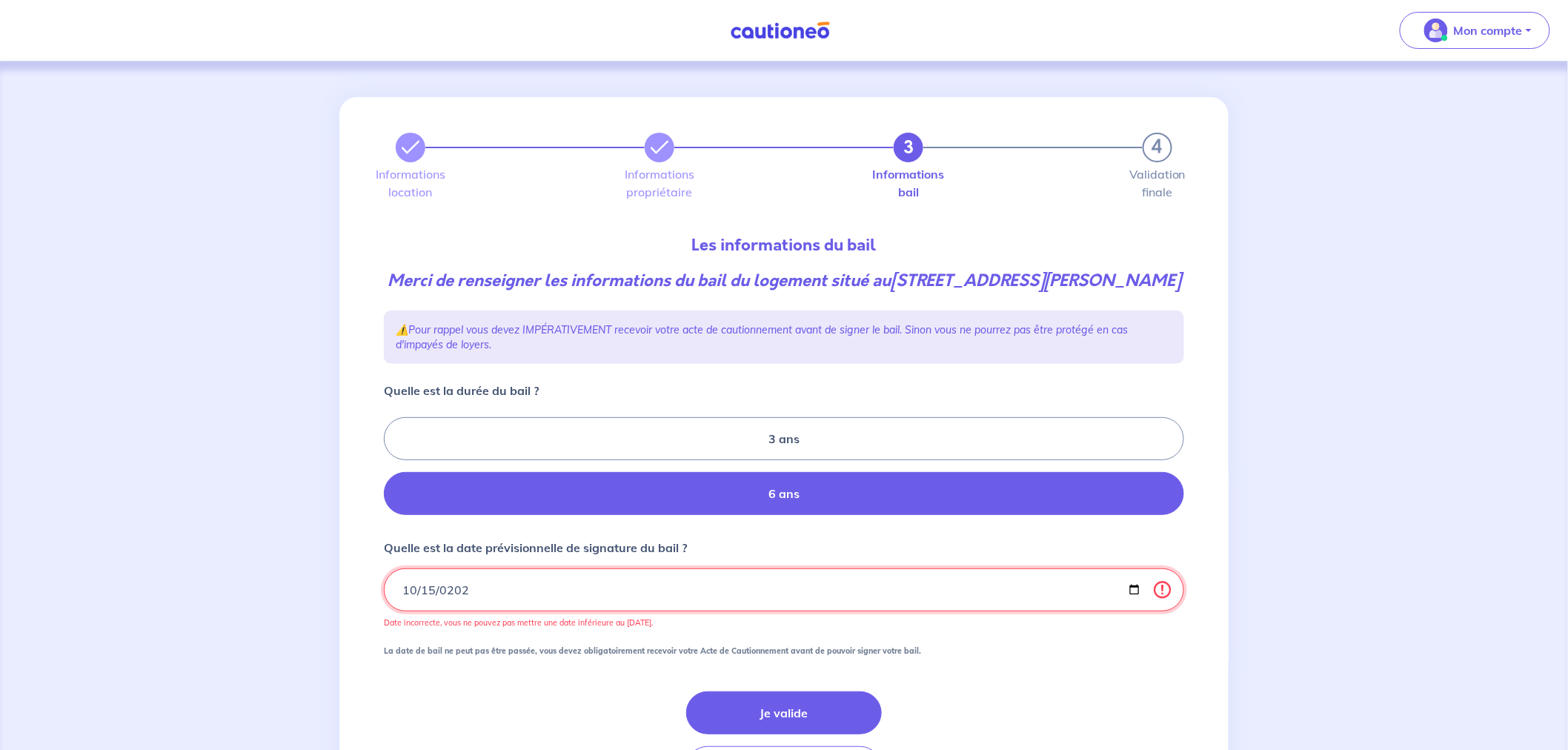
type input "[DATE]"
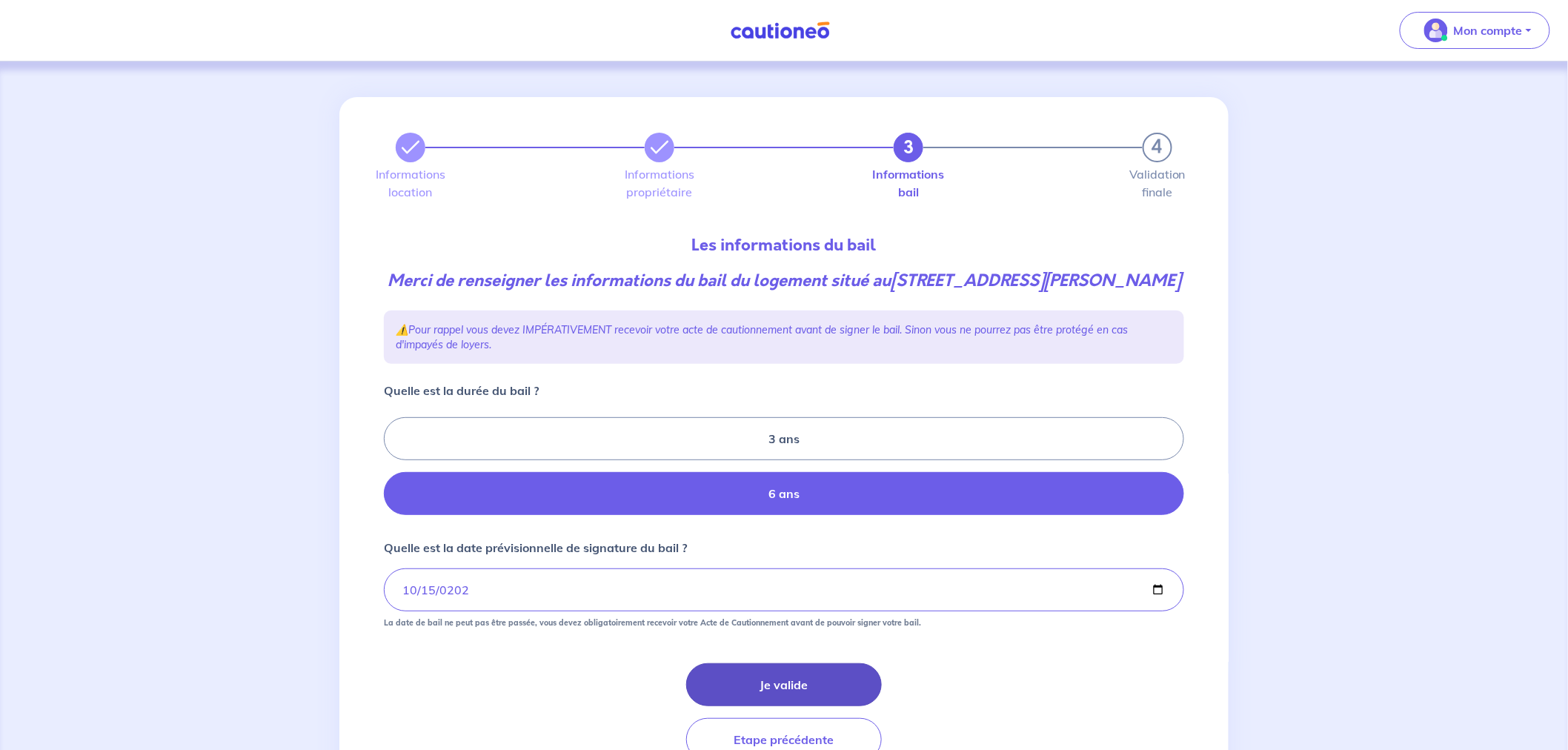
click at [777, 683] on button "Je valide" at bounding box center [784, 684] width 196 height 43
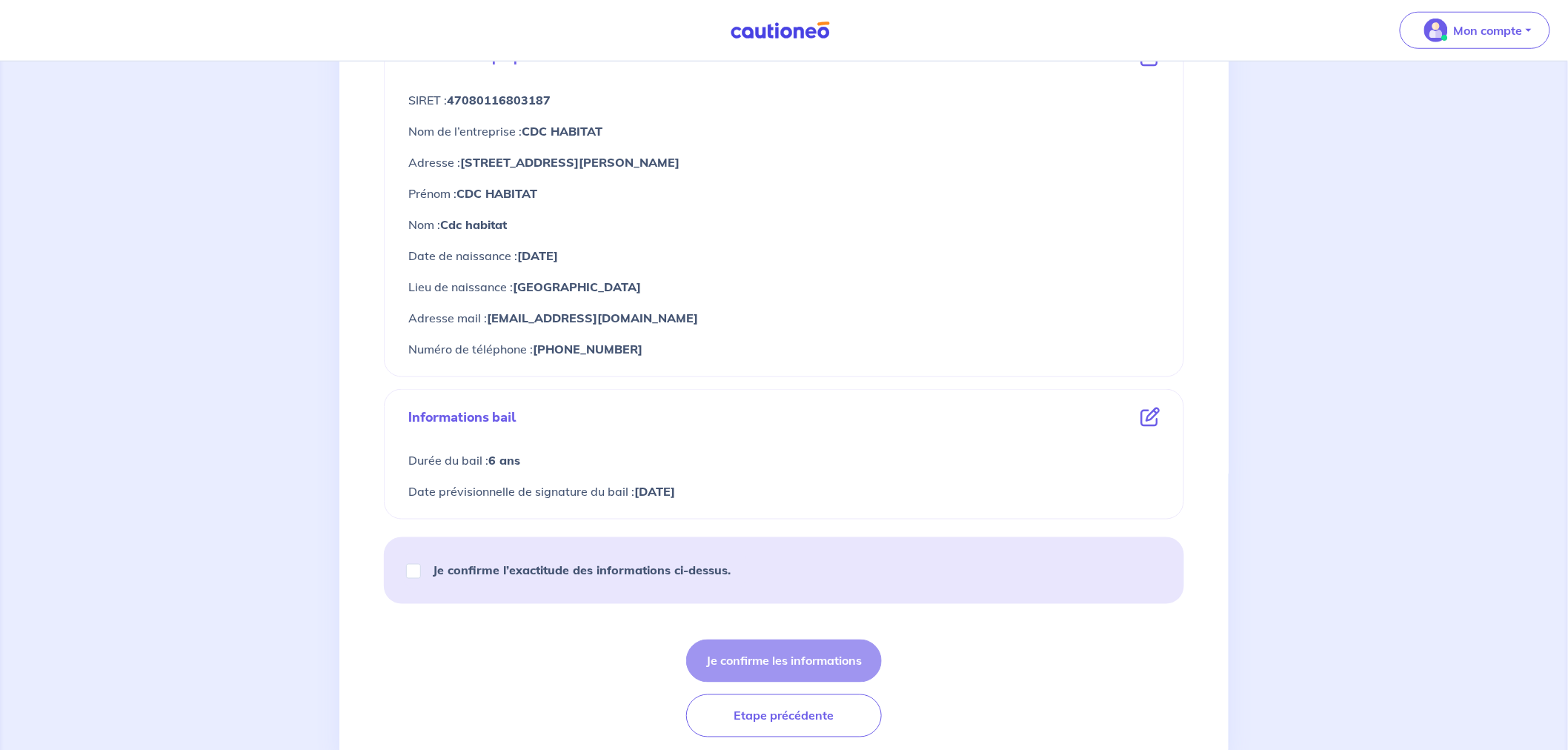
scroll to position [618, 0]
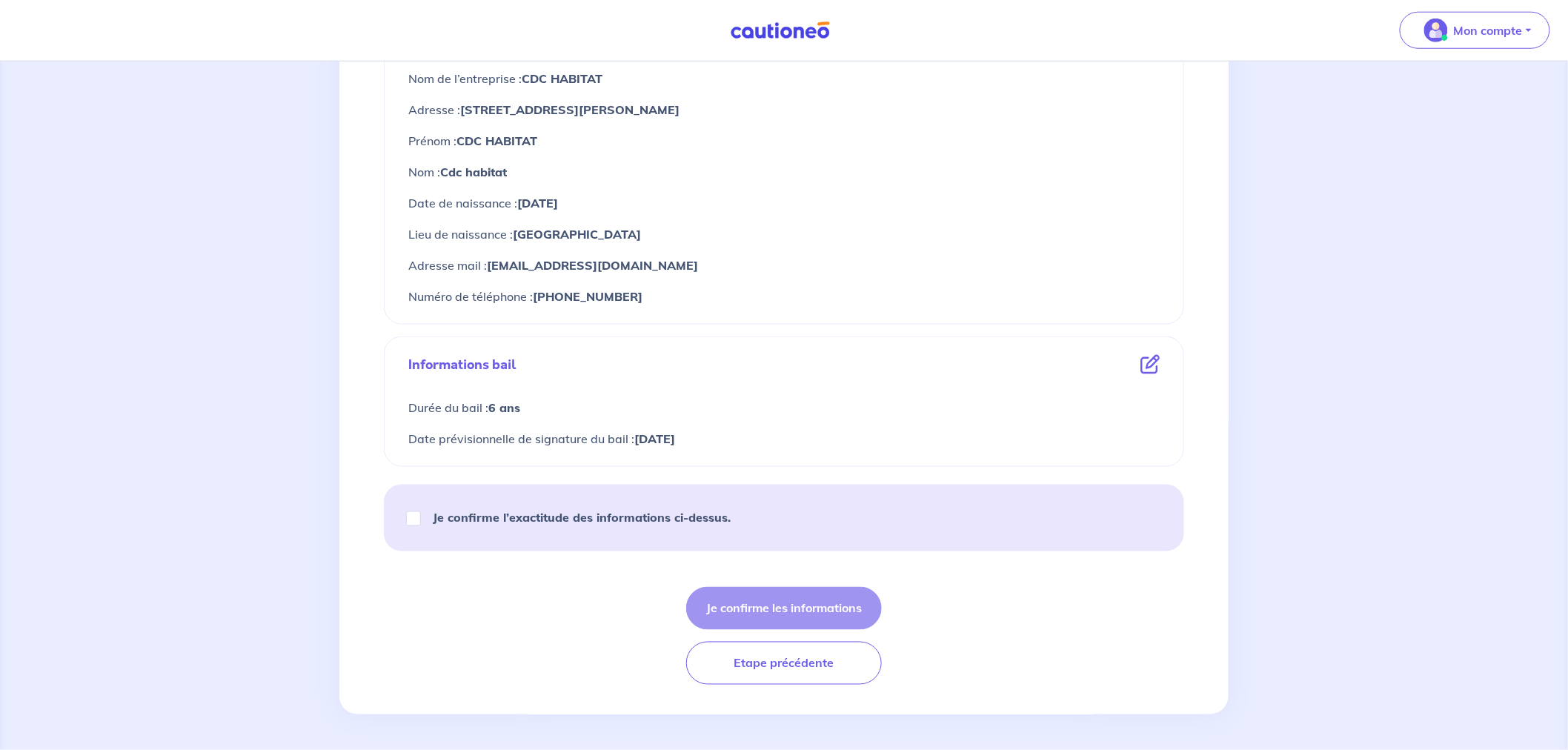
click at [608, 519] on strong "Je confirme l’exactitude des informations ci-dessus." at bounding box center [581, 516] width 298 height 14
click at [421, 519] on input "Je confirme l’exactitude des informations ci-dessus." at bounding box center [413, 518] width 14 height 14
checkbox input "true"
click at [774, 596] on button "Je confirme les informations" at bounding box center [784, 608] width 196 height 43
